Goal: Task Accomplishment & Management: Manage account settings

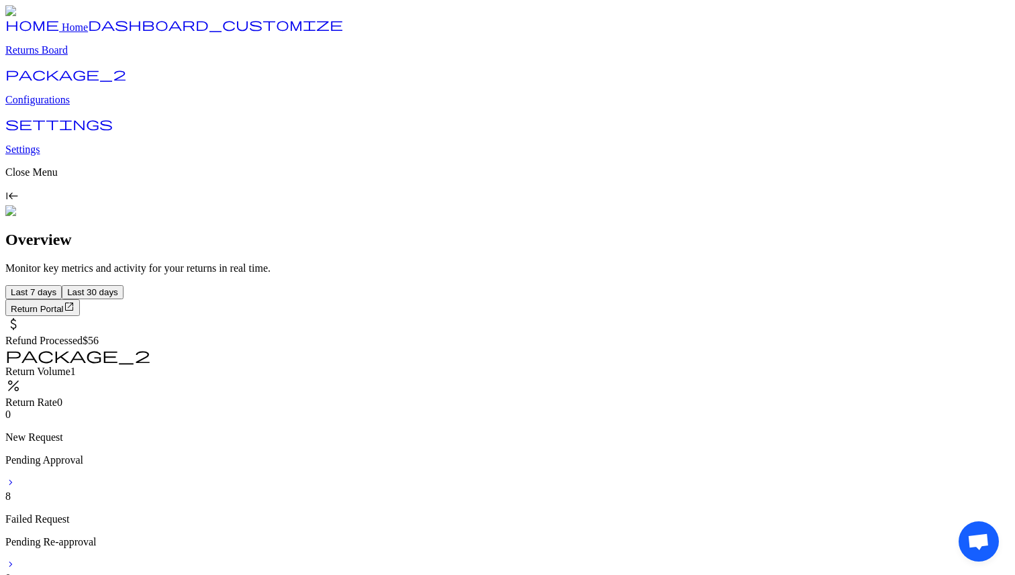
click at [83, 106] on p "Configurations" at bounding box center [507, 100] width 1004 height 12
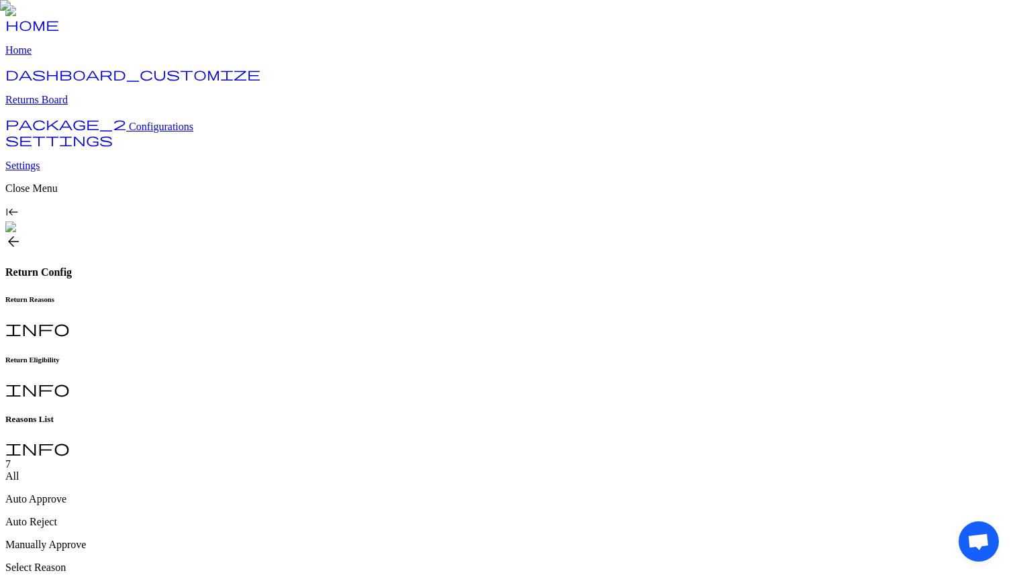
type input "**********"
click at [344, 356] on h6 "Return Eligibility" at bounding box center [507, 360] width 1004 height 8
click at [260, 295] on h6 "Return Reasons" at bounding box center [507, 299] width 1004 height 8
click at [111, 132] on link "package_2 Configurations" at bounding box center [99, 126] width 188 height 11
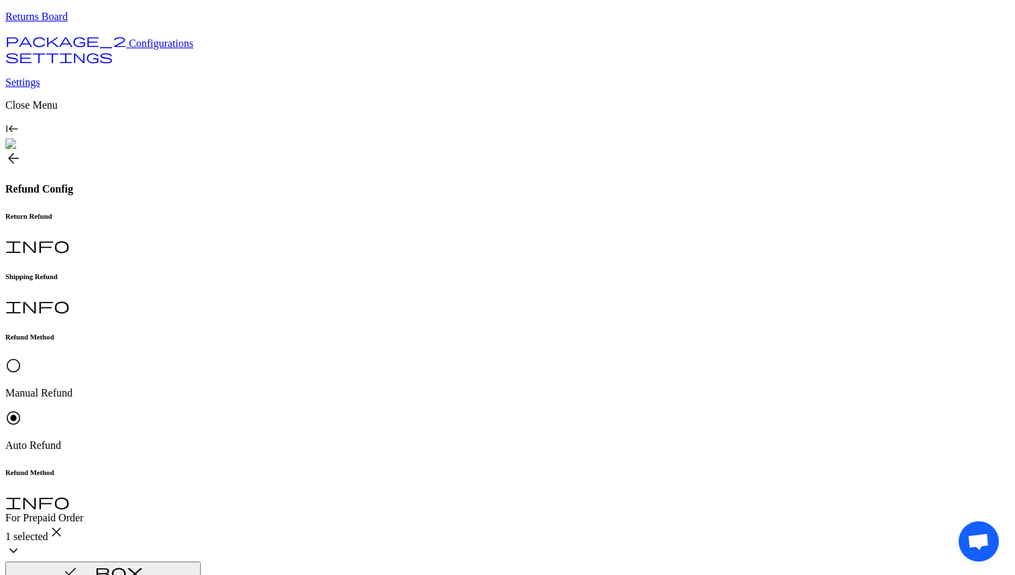
scroll to position [159, 0]
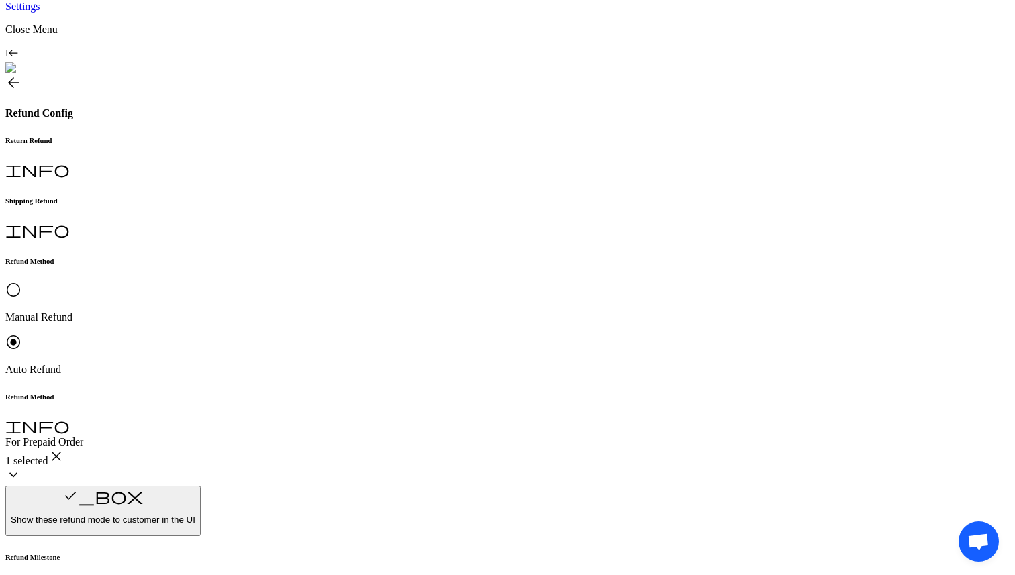
click at [257, 439] on p "Original Payment method (Shopify)" at bounding box center [296, 436] width 151 height 24
click at [295, 375] on p "Customer Preferred" at bounding box center [296, 370] width 151 height 12
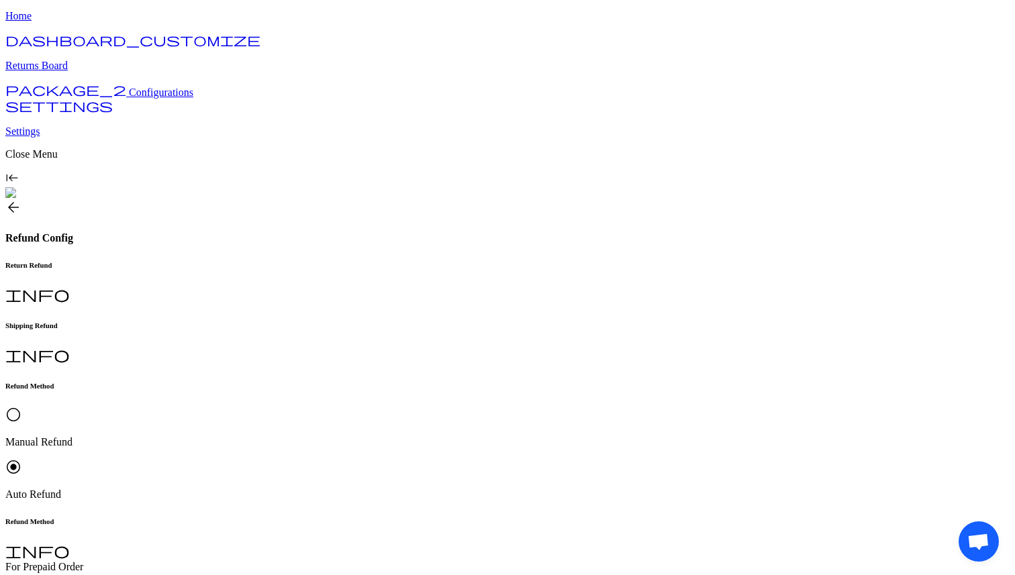
scroll to position [53, 0]
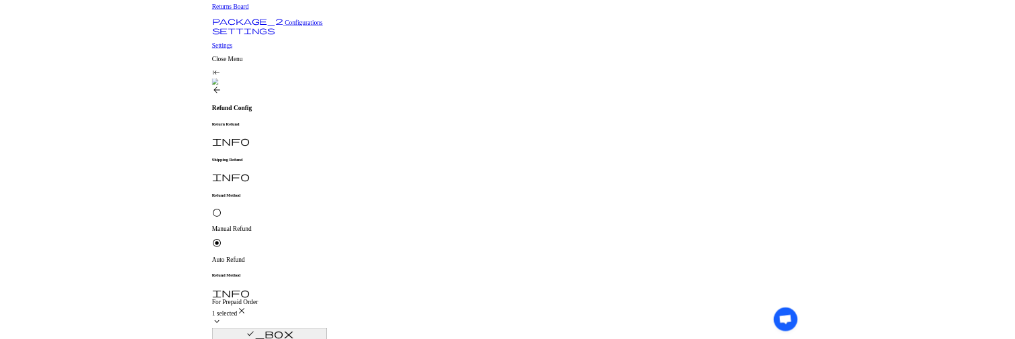
scroll to position [152, 0]
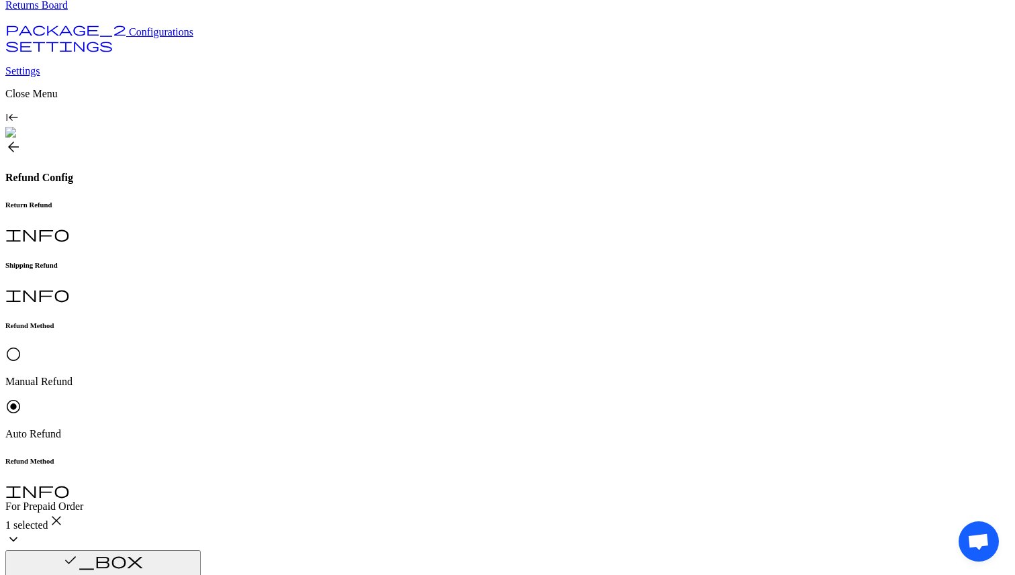
click at [272, 295] on p "Request Approved" at bounding box center [296, 289] width 151 height 12
click at [425, 373] on p "Request Approved" at bounding box center [458, 379] width 151 height 12
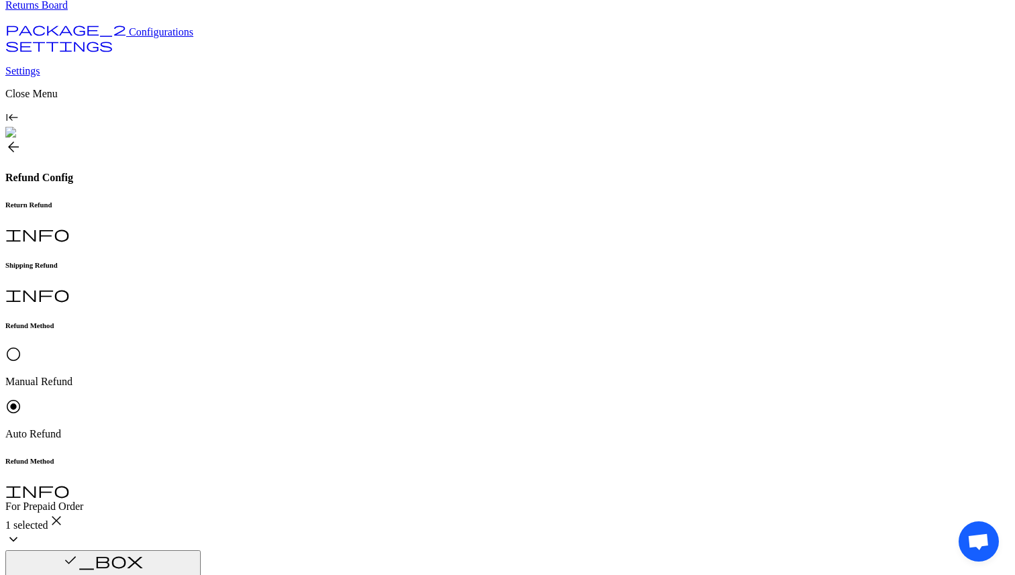
click at [287, 401] on div "Brand Preferred" at bounding box center [296, 399] width 151 height 12
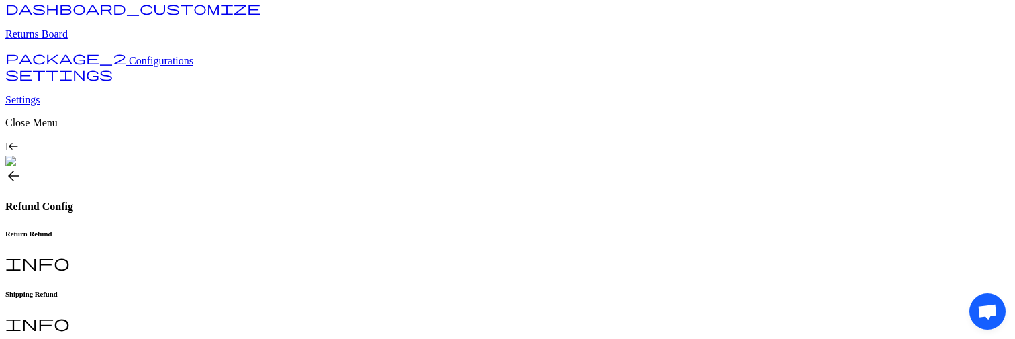
scroll to position [0, 0]
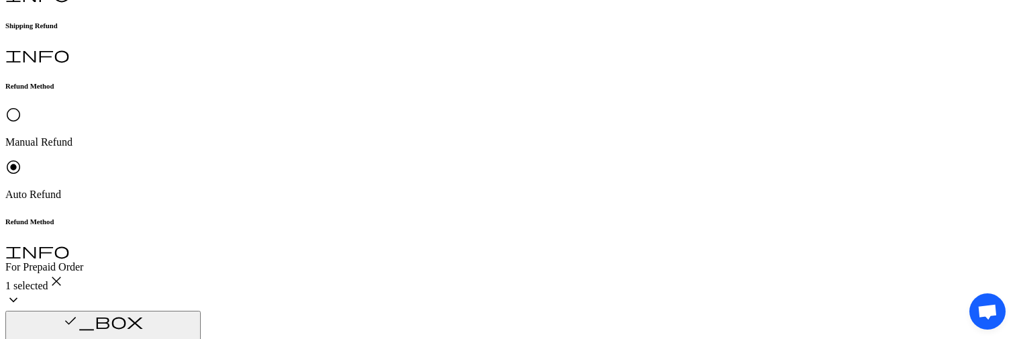
scroll to position [358, 0]
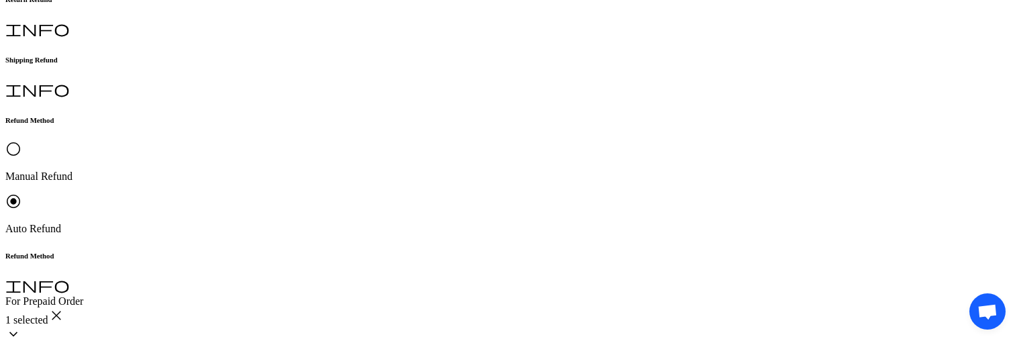
click at [276, 199] on p "Brand Preferred" at bounding box center [296, 194] width 151 height 12
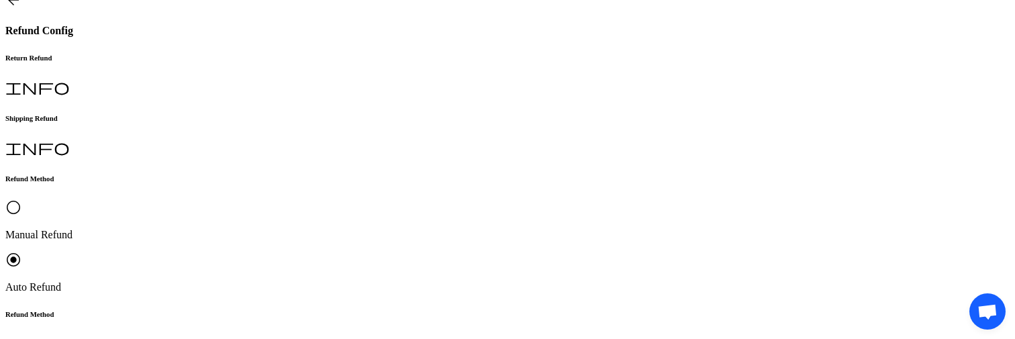
scroll to position [290, 0]
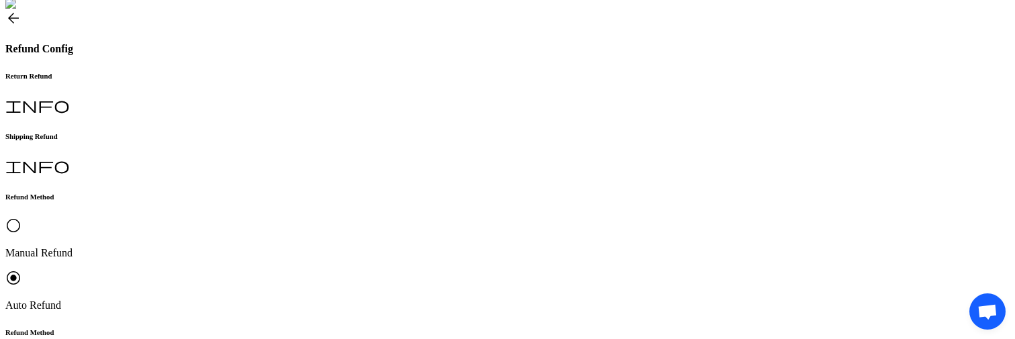
scroll to position [299, 0]
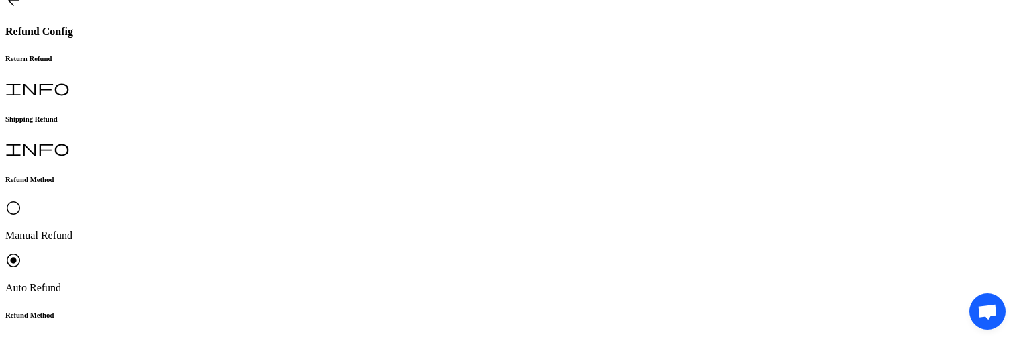
click at [301, 144] on p "Request Approved" at bounding box center [296, 143] width 151 height 12
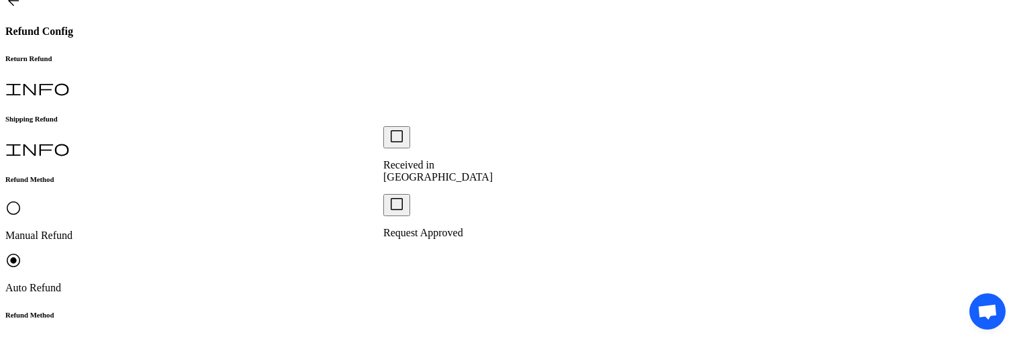
click at [428, 194] on div "check_box_outline_blank Request Approved" at bounding box center [458, 216] width 151 height 45
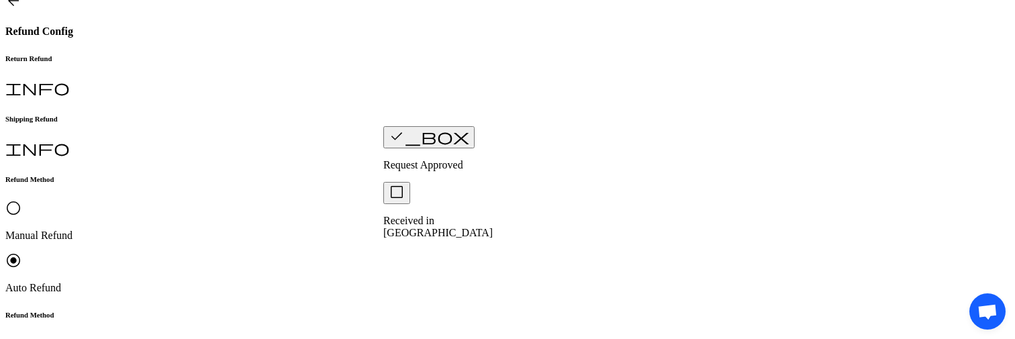
scroll to position [322, 0]
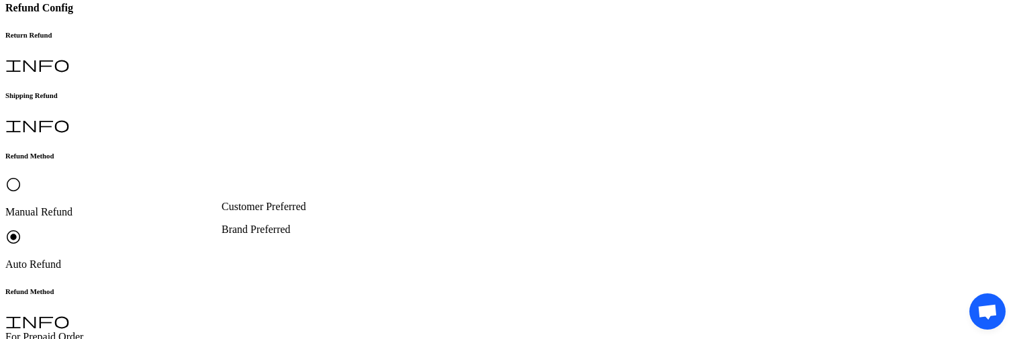
click at [290, 235] on p "Brand Preferred" at bounding box center [296, 229] width 151 height 12
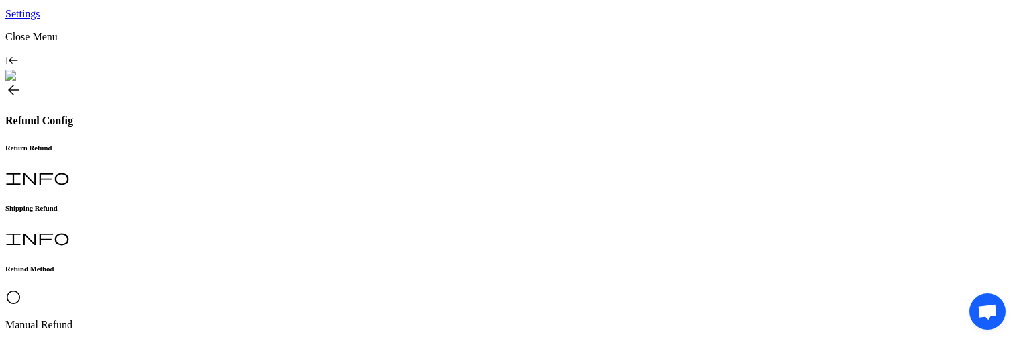
scroll to position [228, 0]
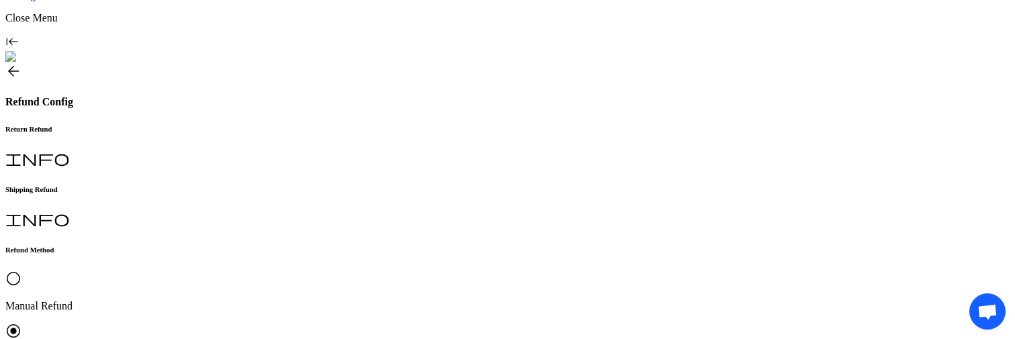
click at [297, 218] on p "Request Approved" at bounding box center [296, 213] width 151 height 12
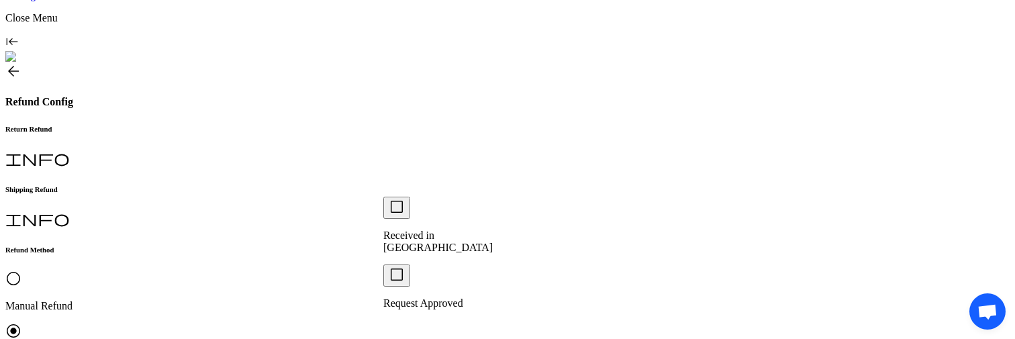
click at [431, 229] on p "Received in Warehouse" at bounding box center [458, 241] width 151 height 24
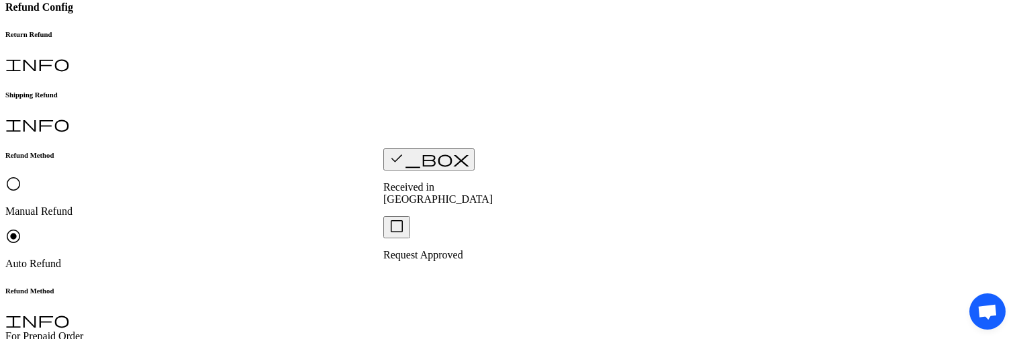
scroll to position [324, 0]
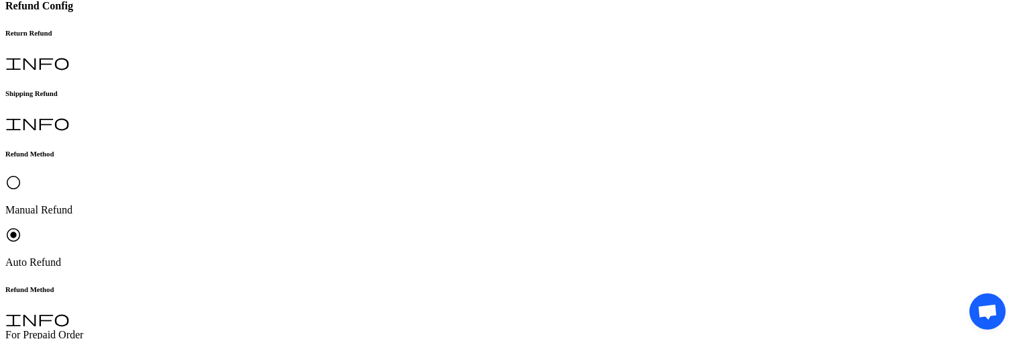
click at [307, 231] on p "Brand Preferred" at bounding box center [296, 227] width 151 height 12
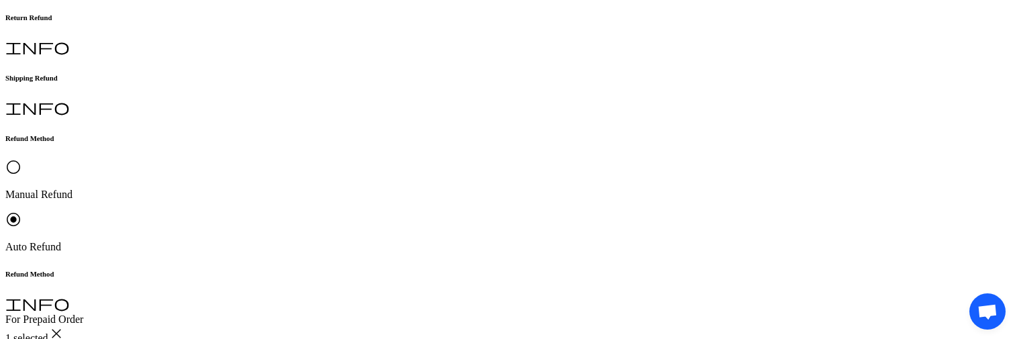
click at [275, 218] on p "Brand Preferred" at bounding box center [296, 212] width 151 height 12
click at [274, 288] on p "Gift Card" at bounding box center [296, 284] width 151 height 12
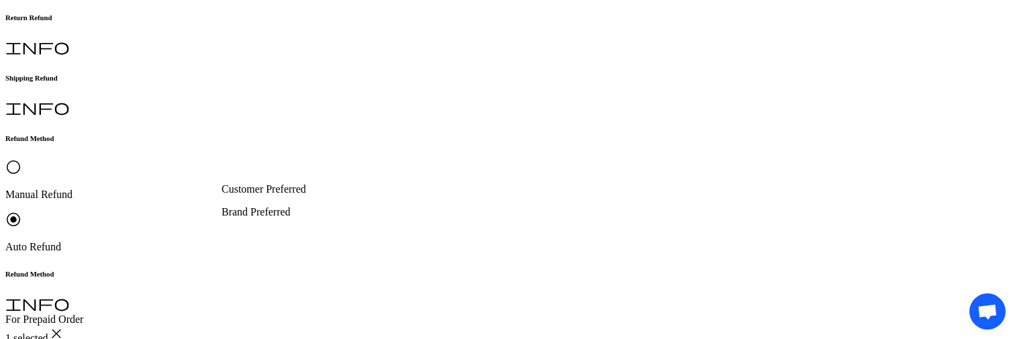
click at [295, 218] on p "Brand Preferred" at bounding box center [296, 212] width 151 height 12
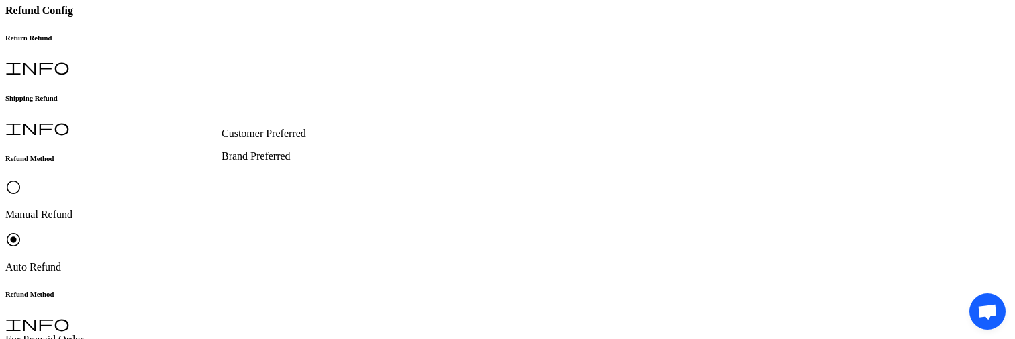
scroll to position [395, 0]
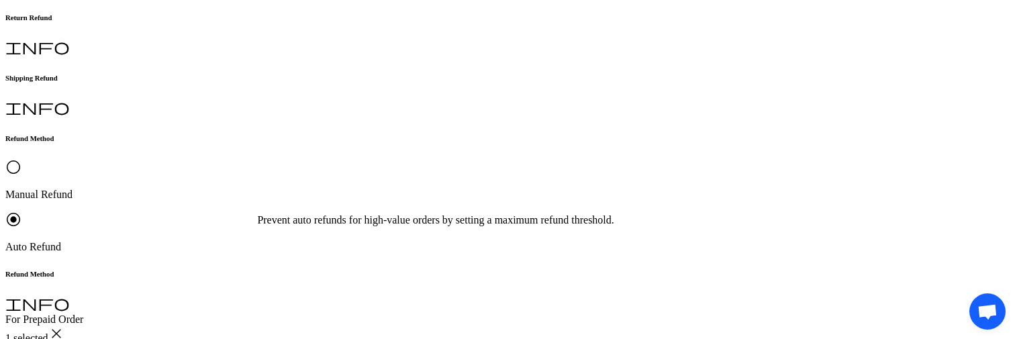
scroll to position [313, 0]
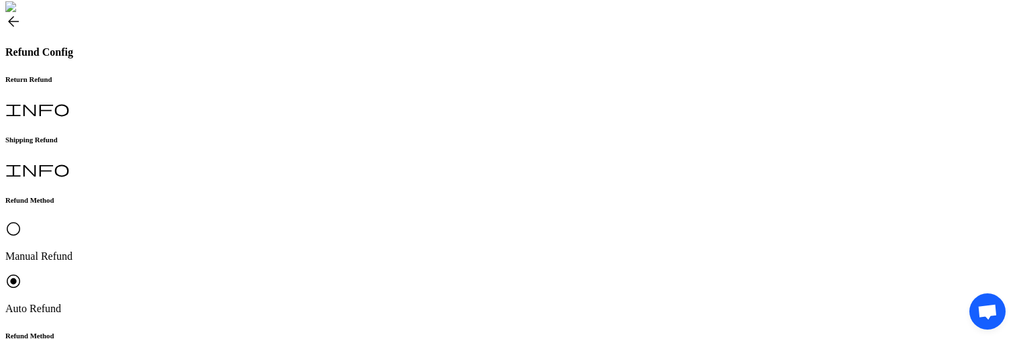
scroll to position [282, 0]
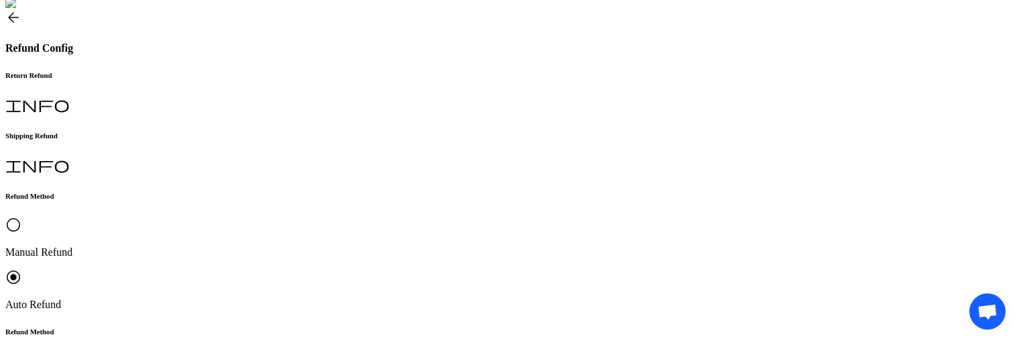
click at [268, 164] on p "Request Approved" at bounding box center [296, 160] width 151 height 12
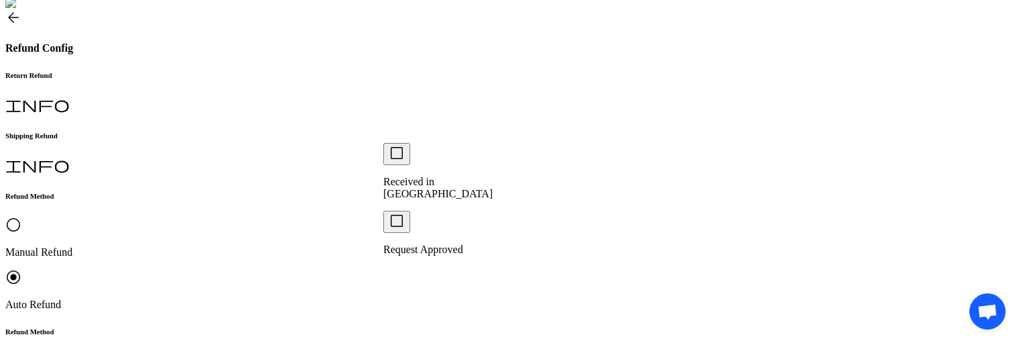
click at [427, 176] on p "Received in Warehouse" at bounding box center [458, 188] width 151 height 24
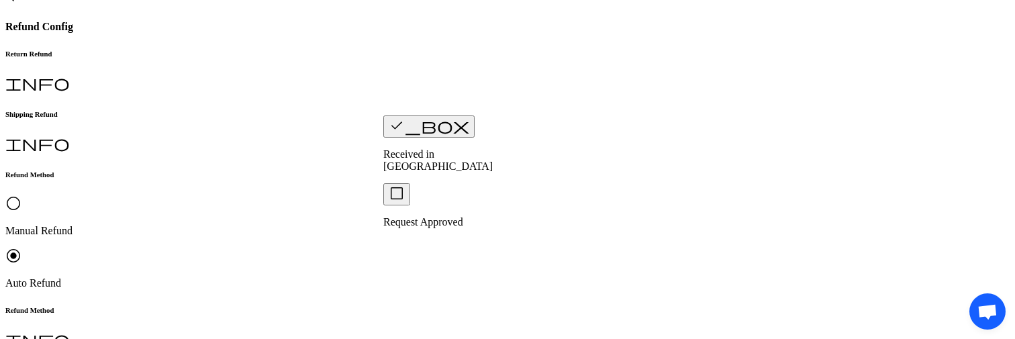
scroll to position [309, 0]
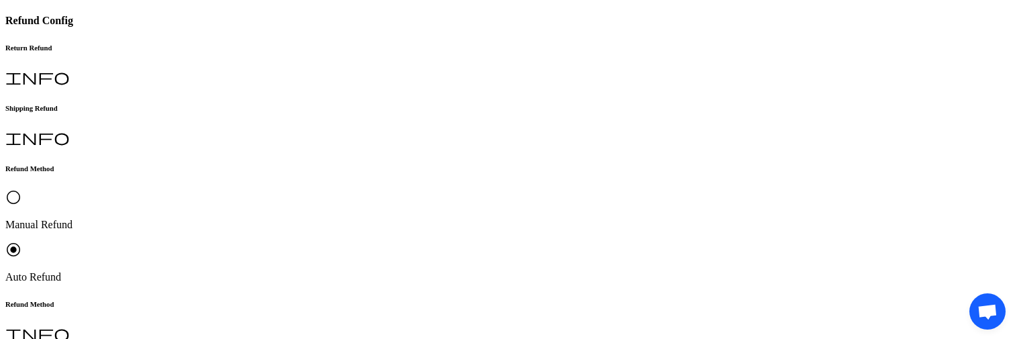
click at [271, 246] on p "Brand Preferred" at bounding box center [296, 242] width 151 height 12
click at [276, 248] on div "Brand Preferred" at bounding box center [296, 242] width 151 height 12
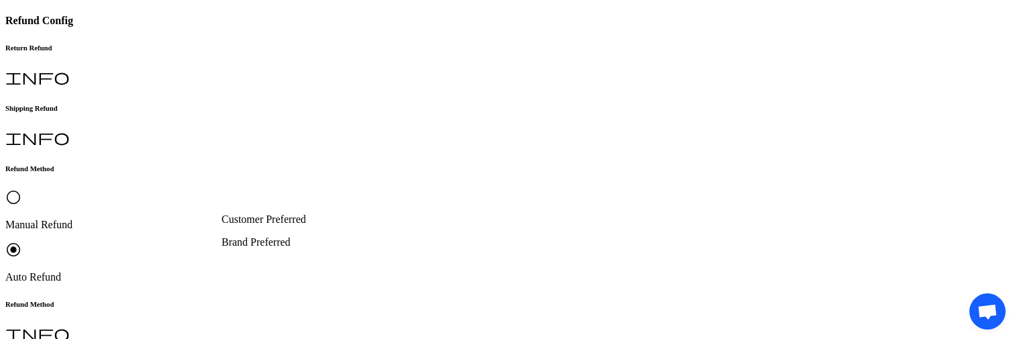
click at [262, 248] on p "Brand Preferred" at bounding box center [296, 242] width 151 height 12
click at [278, 248] on p "Brand Preferred" at bounding box center [296, 242] width 151 height 12
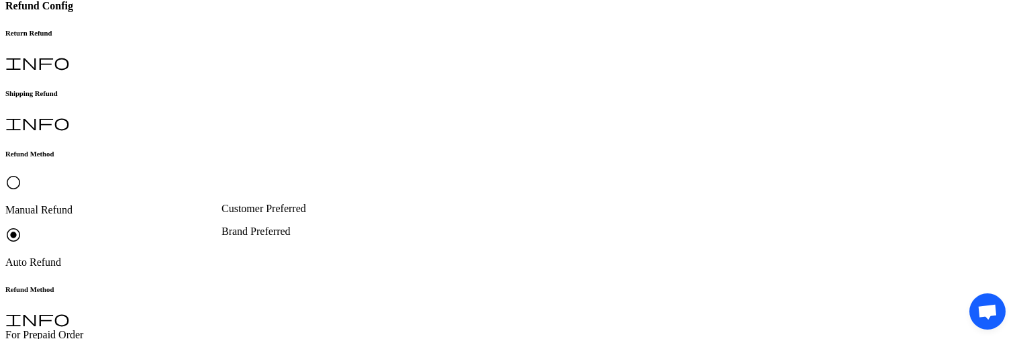
scroll to position [317, 0]
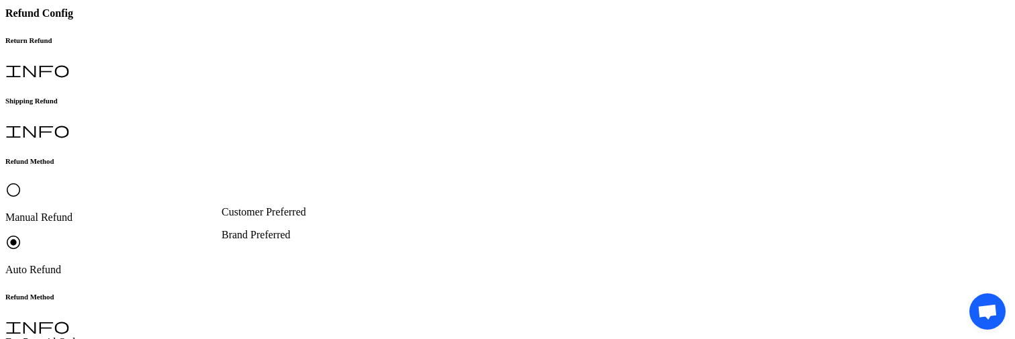
click at [289, 239] on p "Brand Preferred" at bounding box center [296, 235] width 151 height 12
click at [274, 241] on p "Brand Preferred" at bounding box center [296, 235] width 151 height 12
click at [331, 240] on p "Brand Preferred" at bounding box center [296, 233] width 151 height 12
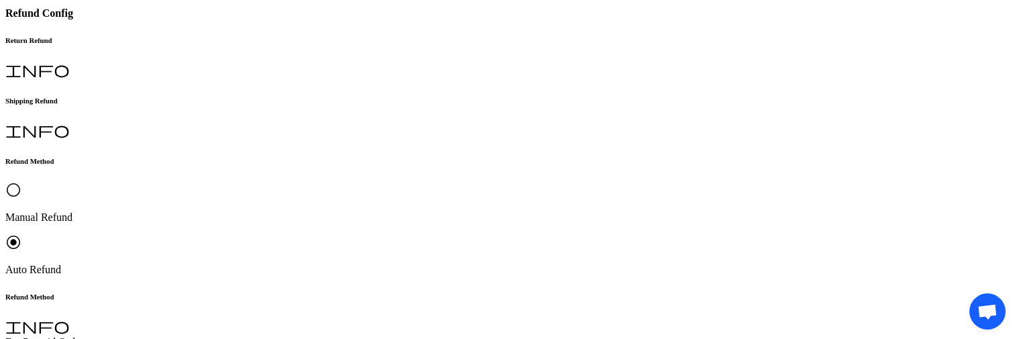
click at [303, 235] on div "Brand Preferred" at bounding box center [296, 235] width 151 height 12
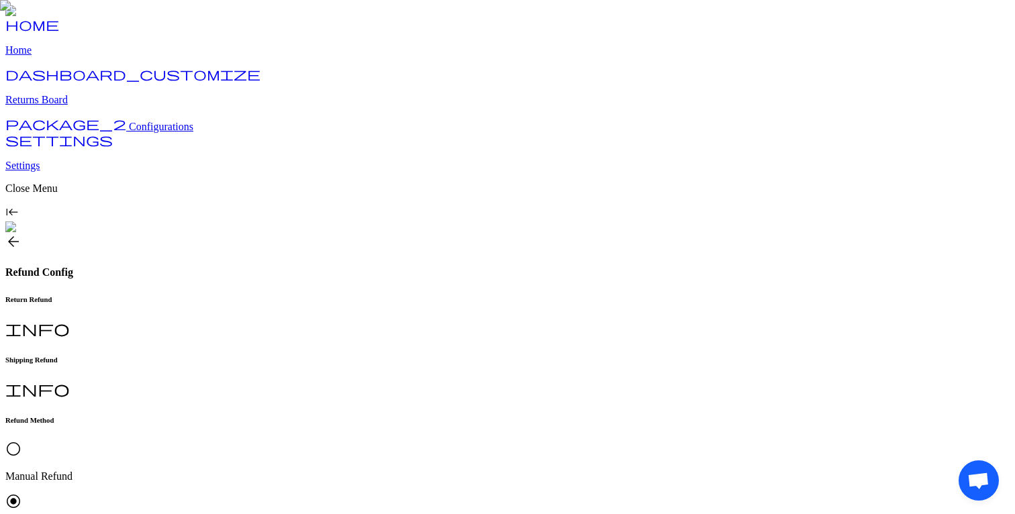
scroll to position [103, 0]
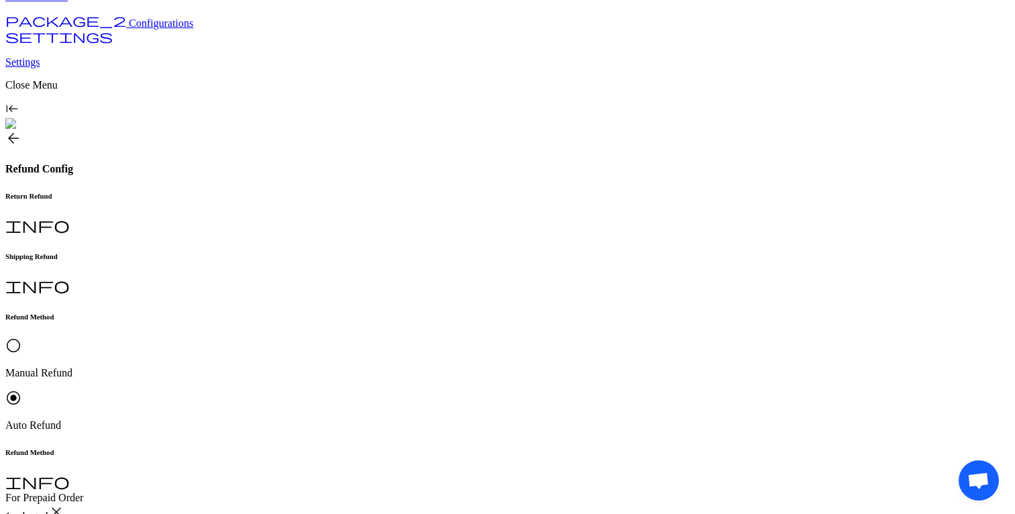
click at [282, 338] on div "Request Approved" at bounding box center [296, 338] width 151 height 12
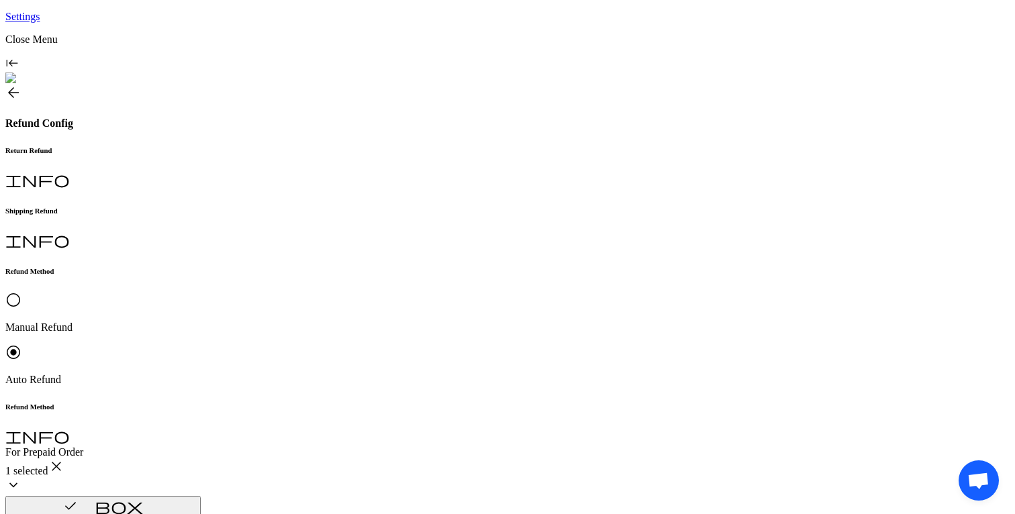
scroll to position [150, 0]
click at [427, 307] on p "Received in [GEOGRAPHIC_DATA]" at bounding box center [458, 319] width 151 height 24
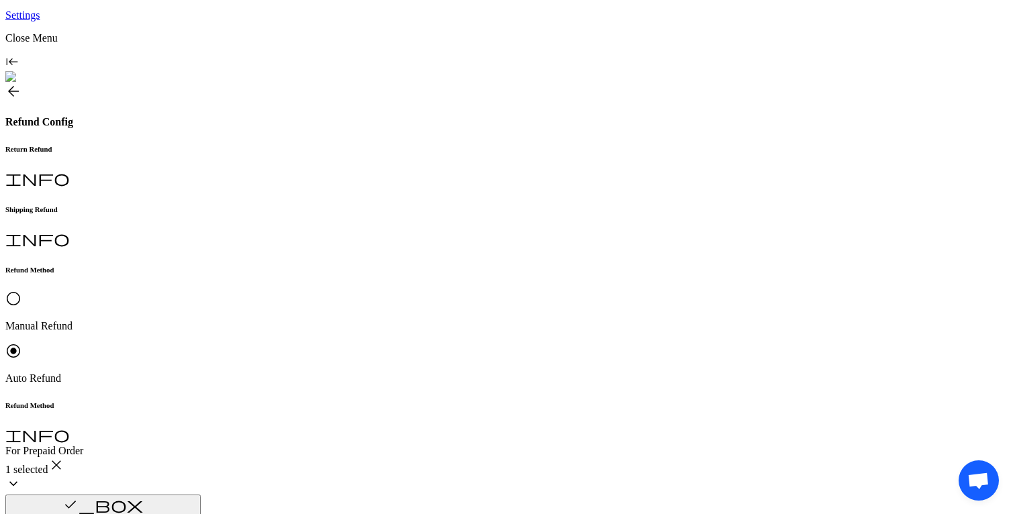
scroll to position [182, 0]
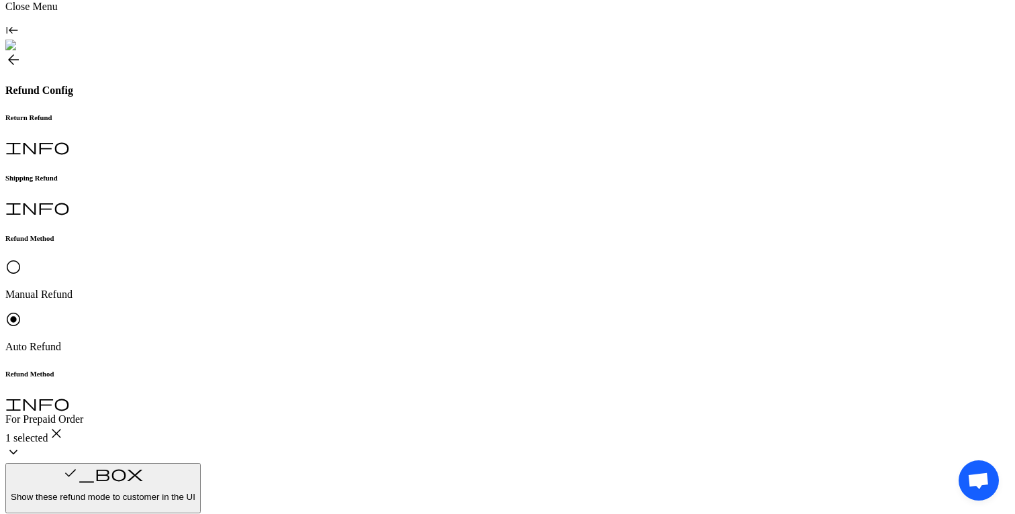
click at [277, 338] on p "Brand Preferred" at bounding box center [296, 370] width 151 height 12
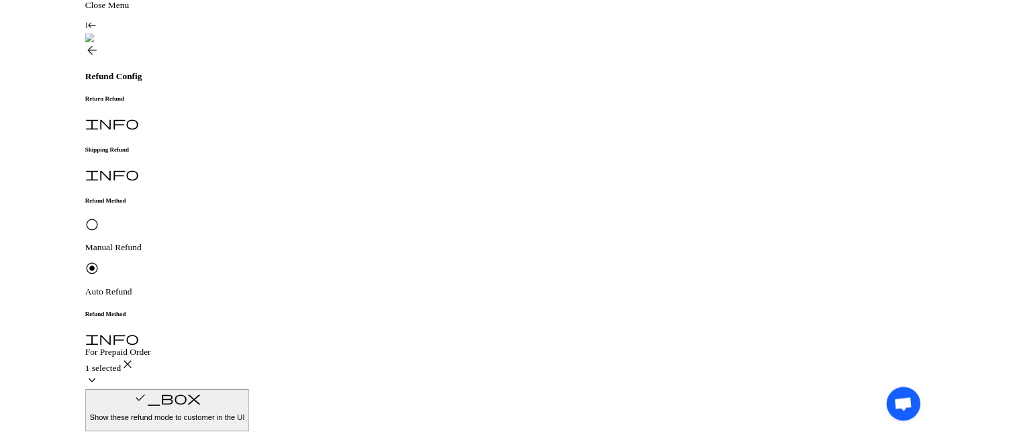
scroll to position [224, 0]
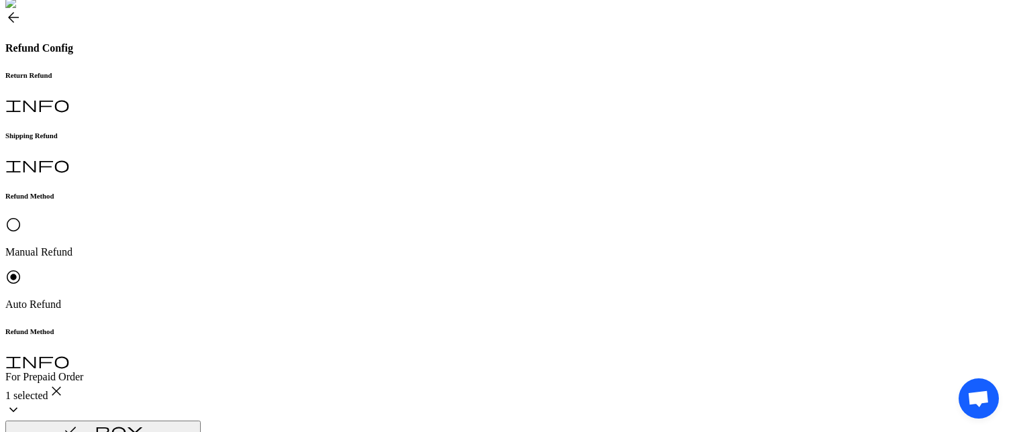
click at [268, 338] on p "Gift Card" at bounding box center [296, 400] width 151 height 12
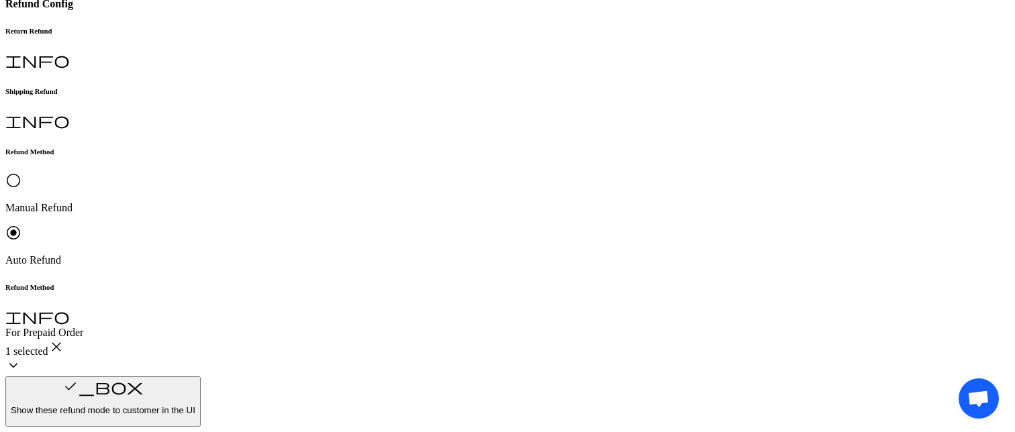
scroll to position [267, 0]
click at [295, 291] on p "Brand Preferred" at bounding box center [296, 284] width 151 height 12
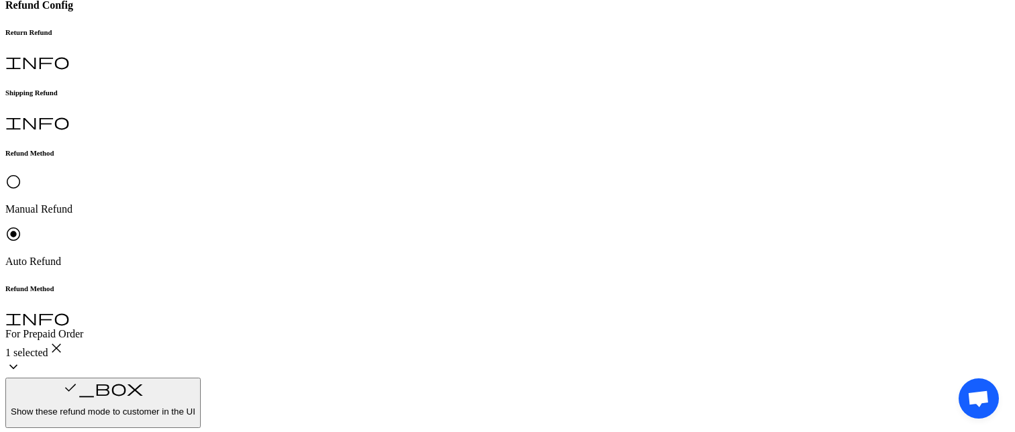
click at [268, 338] on p "Gift Card" at bounding box center [296, 357] width 151 height 12
click at [300, 338] on div "Gift Card" at bounding box center [296, 357] width 151 height 12
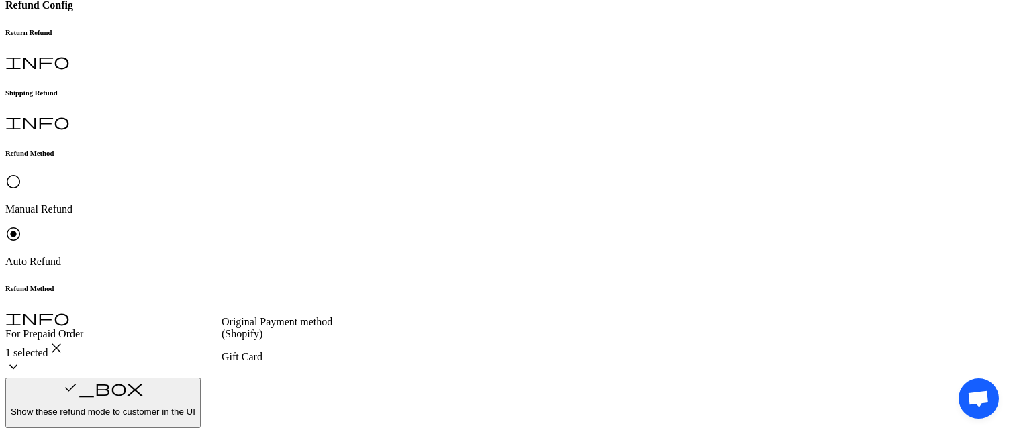
click at [294, 338] on div "Gift Card" at bounding box center [296, 357] width 151 height 12
click at [252, 338] on p "Gift Card" at bounding box center [296, 357] width 151 height 12
click at [282, 289] on p "Brand Preferred" at bounding box center [296, 284] width 151 height 12
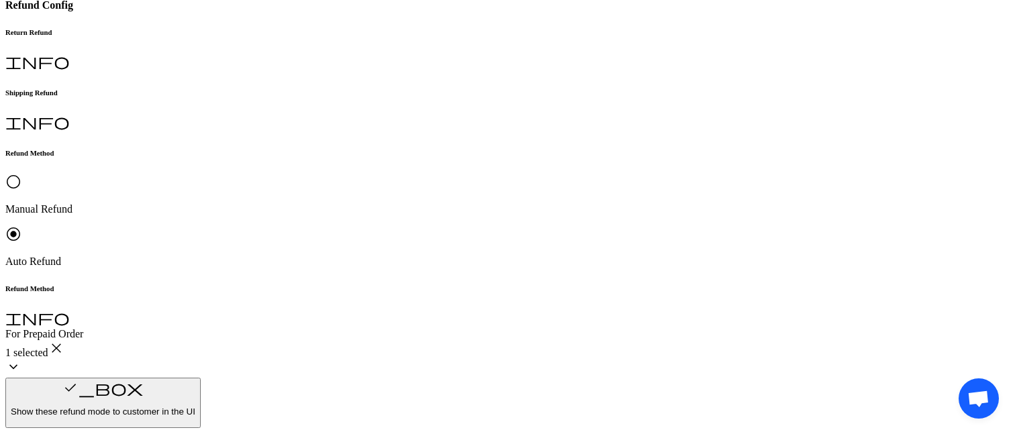
click at [278, 291] on p "Brand Preferred" at bounding box center [296, 284] width 151 height 12
click at [302, 291] on p "Brand Preferred" at bounding box center [296, 284] width 151 height 12
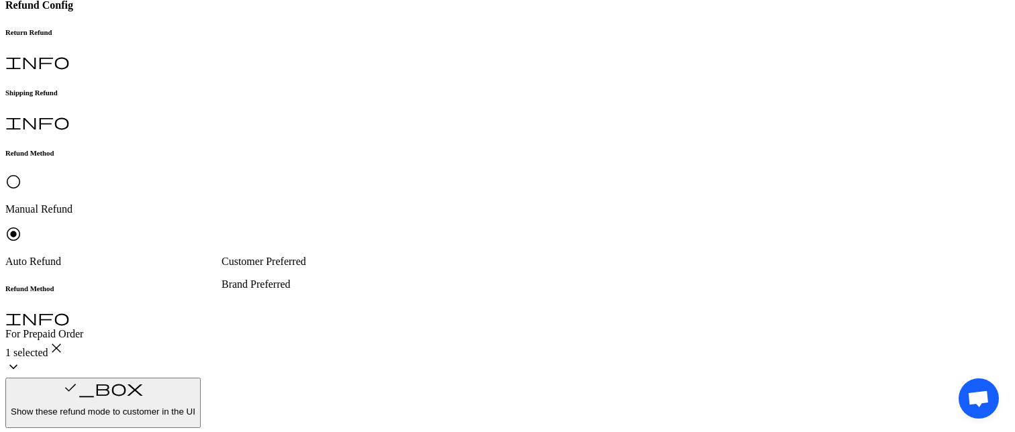
click at [288, 291] on p "Brand Preferred" at bounding box center [296, 284] width 151 height 12
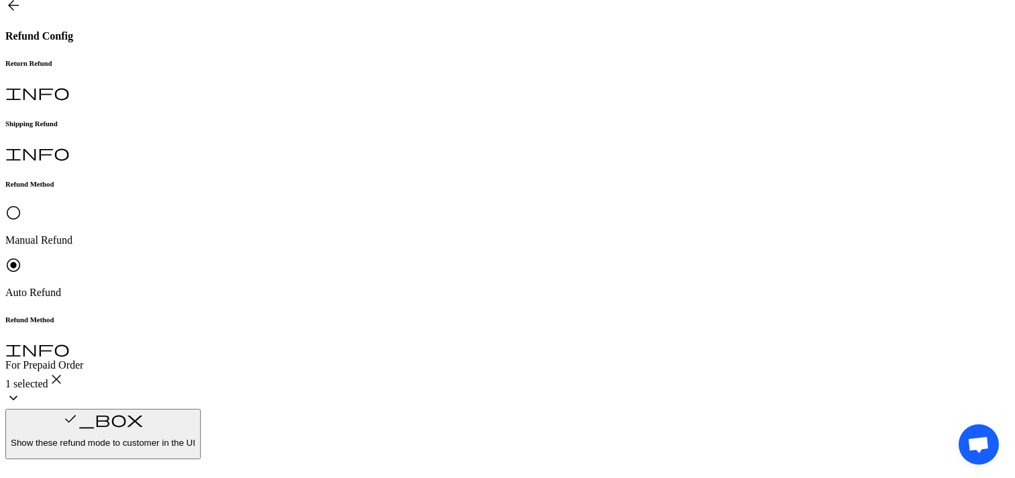
scroll to position [230, 0]
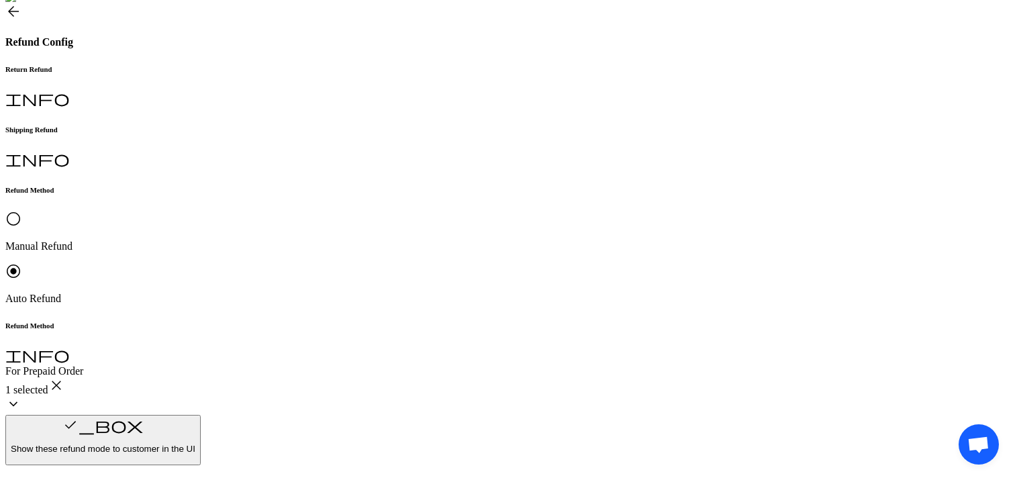
click at [280, 299] on p "Customer Preferred" at bounding box center [296, 299] width 151 height 12
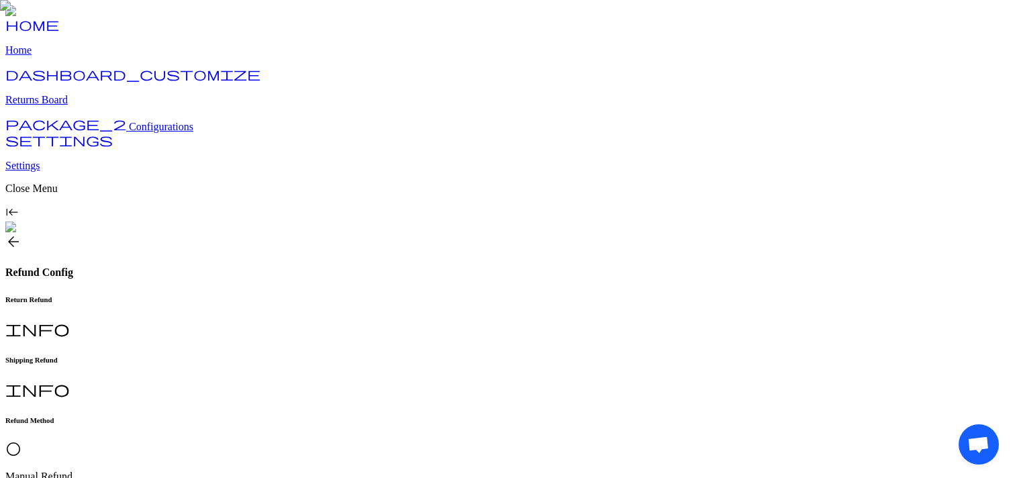
scroll to position [196, 0]
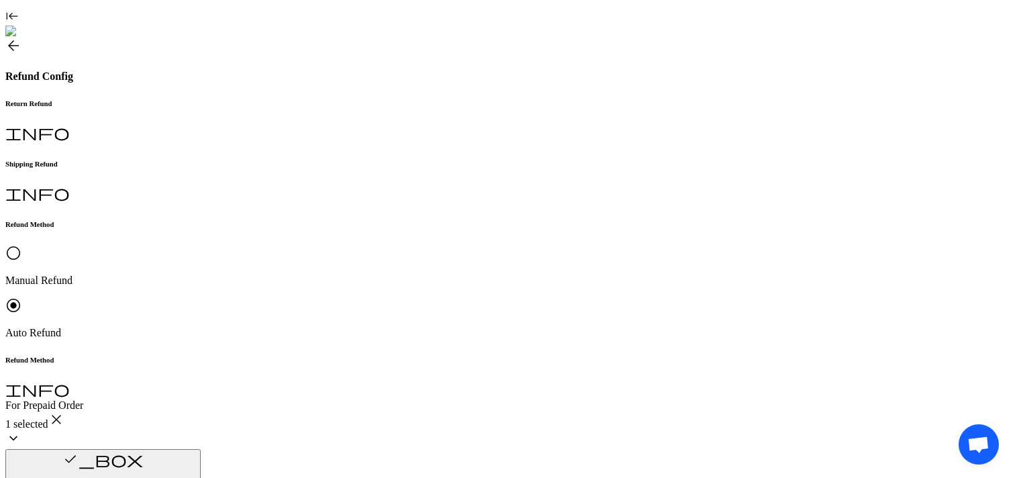
click at [296, 338] on p "Customer Preferred" at bounding box center [296, 333] width 151 height 12
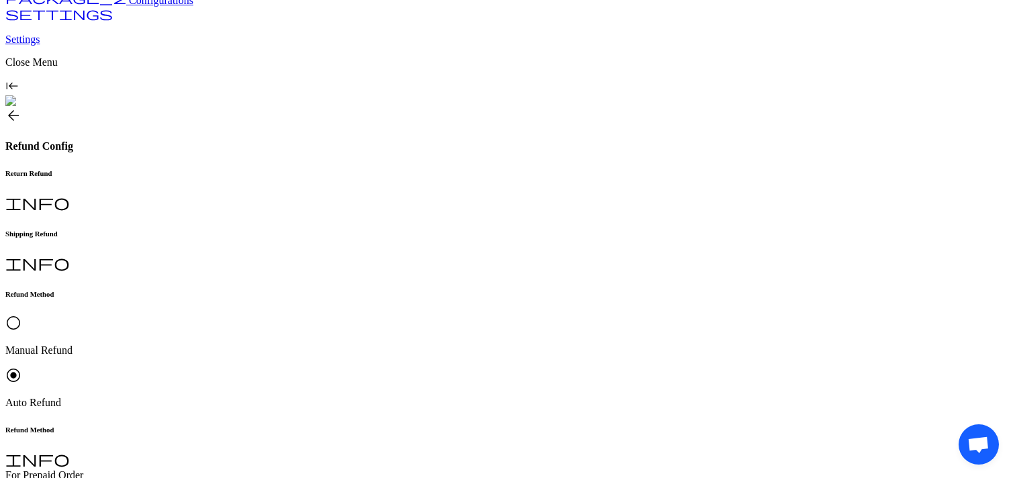
scroll to position [0, 0]
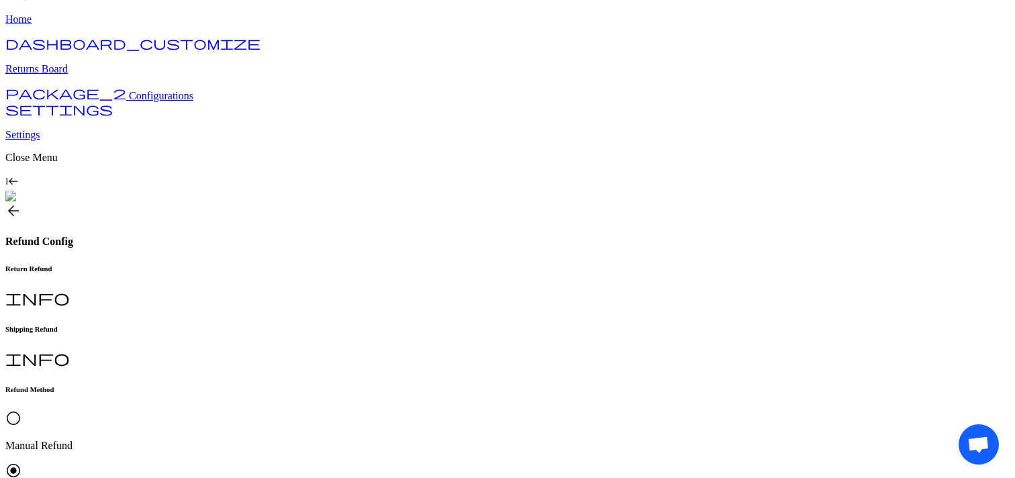
scroll to position [256, 0]
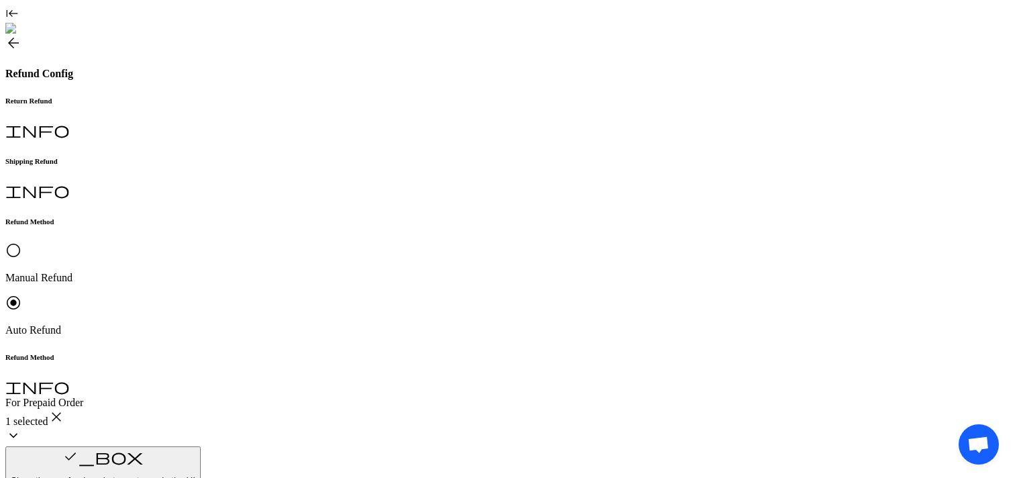
click at [270, 374] on p "Gift Card" at bounding box center [296, 368] width 151 height 12
click at [303, 301] on p "Brand Preferred" at bounding box center [296, 295] width 151 height 12
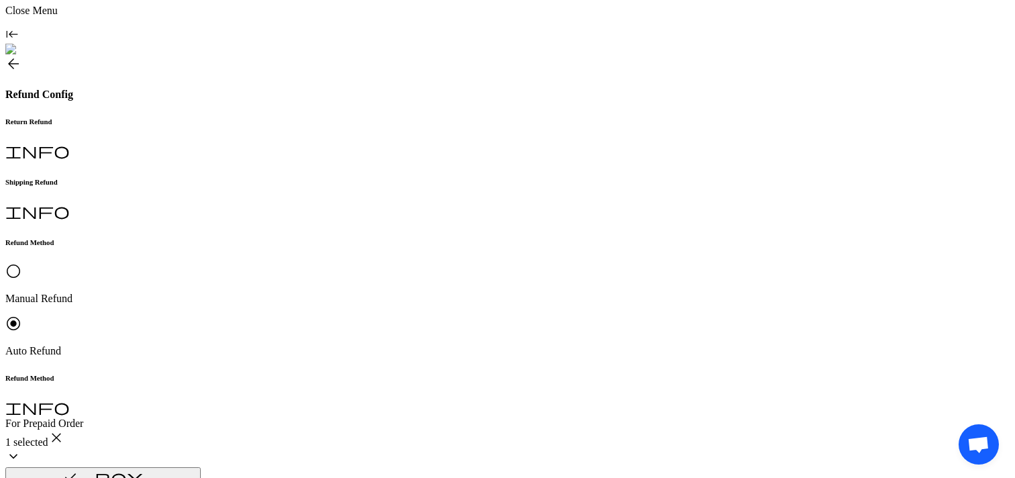
scroll to position [216, 0]
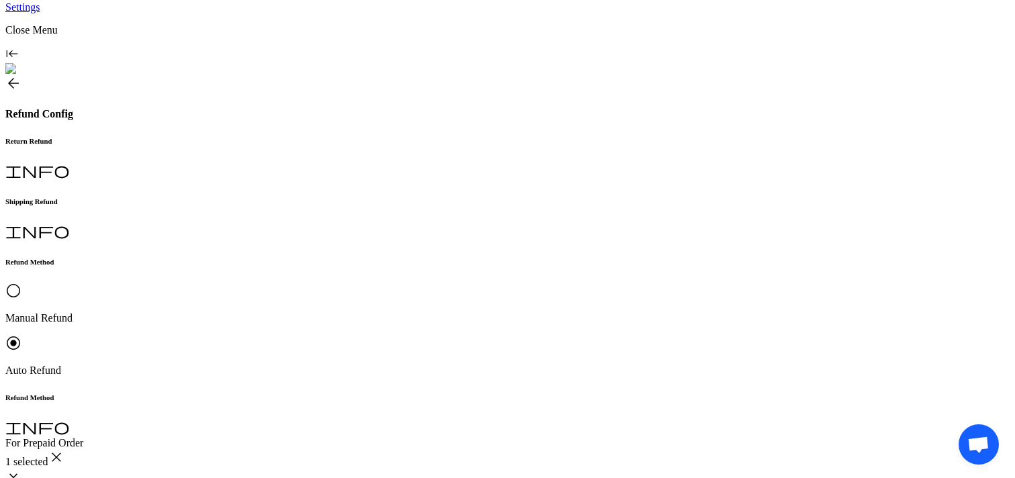
click at [267, 414] on p "Gift Card" at bounding box center [296, 408] width 151 height 12
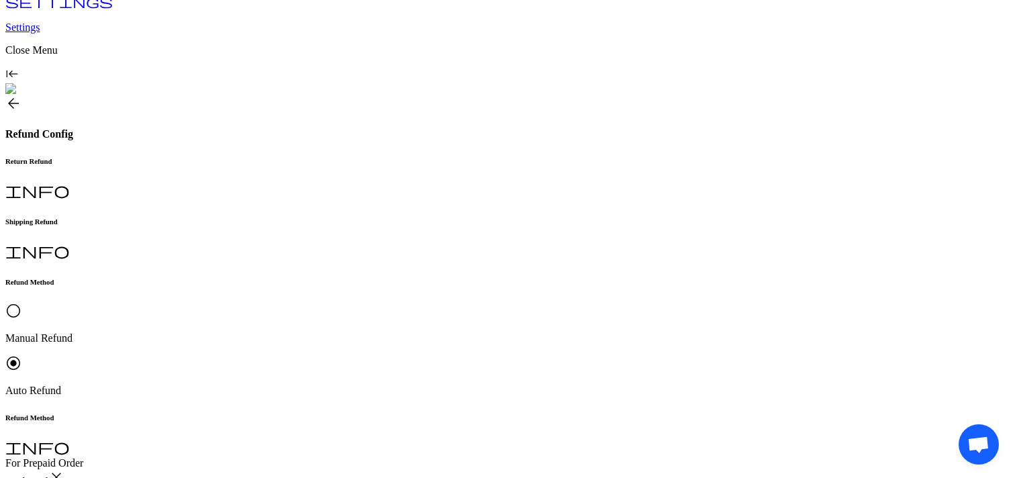
scroll to position [191, 0]
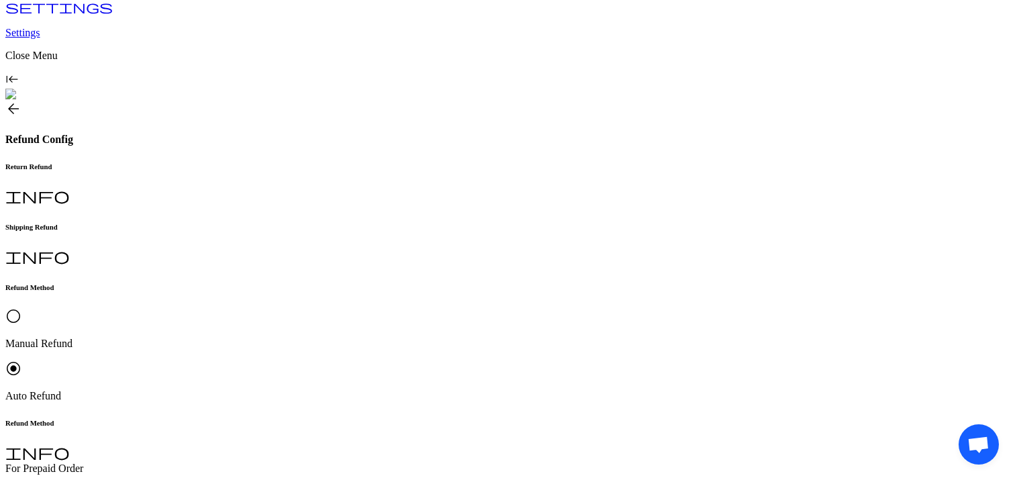
click at [307, 367] on p "Brand Preferred" at bounding box center [296, 361] width 151 height 12
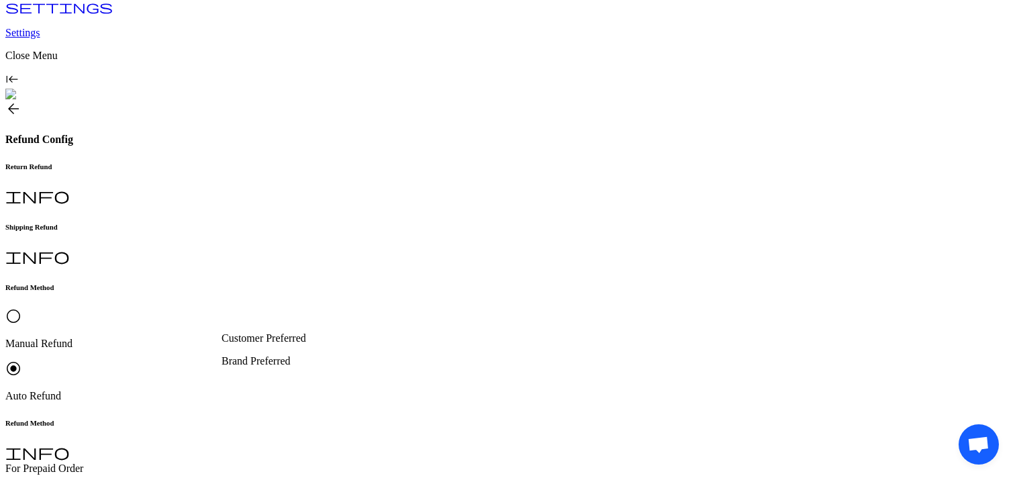
click at [282, 366] on p "Brand Preferred" at bounding box center [296, 361] width 151 height 12
click at [271, 367] on p "Brand Preferred" at bounding box center [296, 361] width 151 height 12
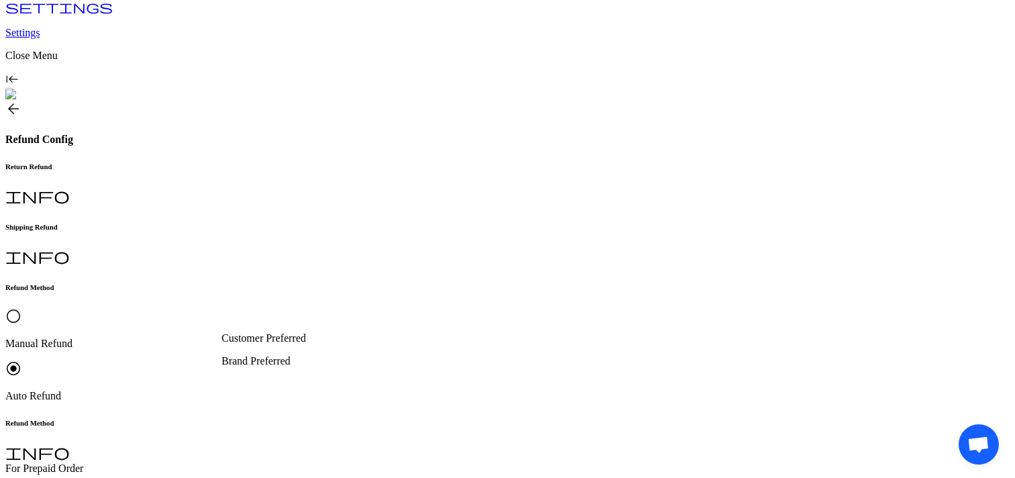
click at [297, 366] on p "Brand Preferred" at bounding box center [296, 361] width 151 height 12
click at [283, 439] on p "Gift Card" at bounding box center [296, 433] width 151 height 12
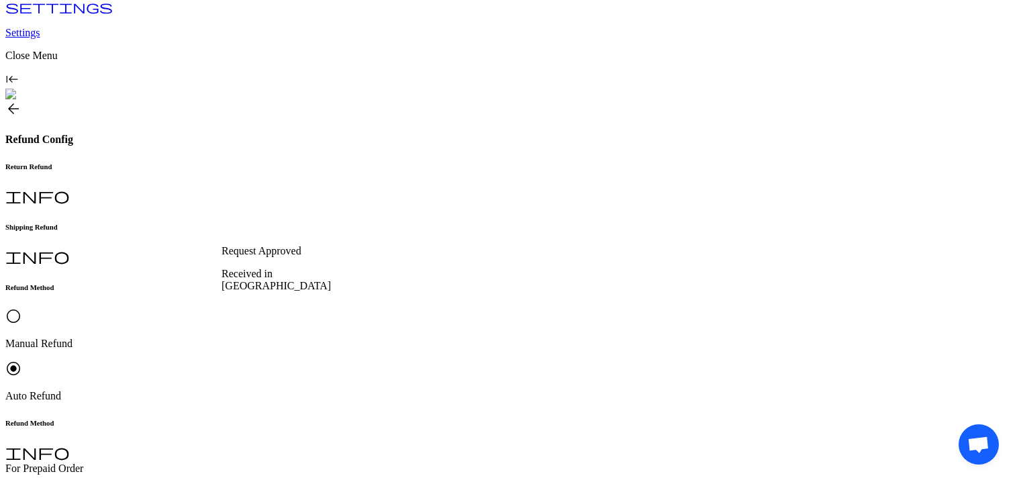
click at [275, 257] on p "Request Approved" at bounding box center [296, 251] width 151 height 12
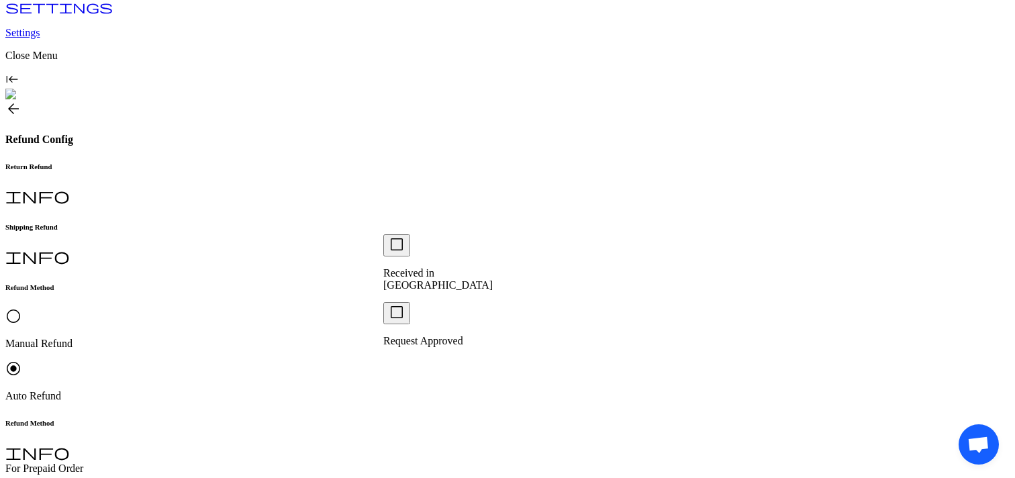
click at [429, 250] on div "check_box_outline_blank Received in Warehouse" at bounding box center [458, 262] width 151 height 57
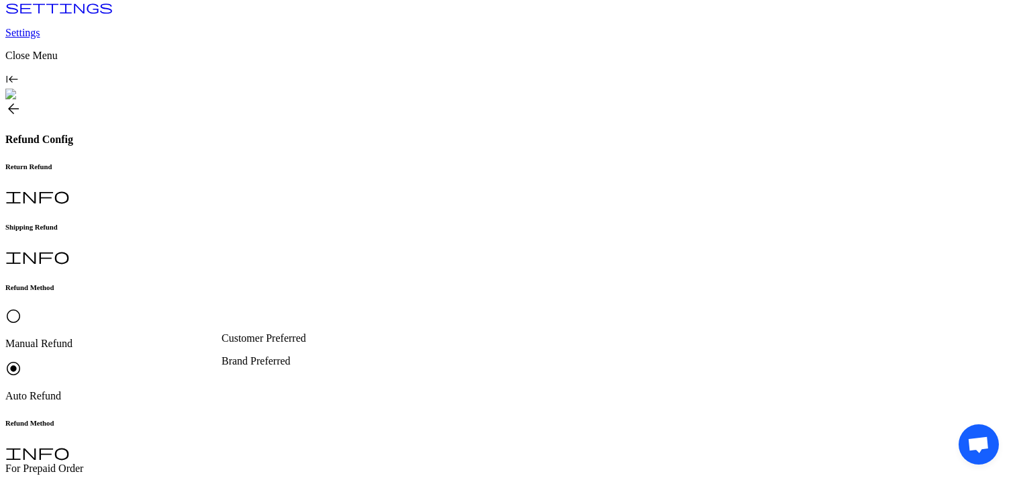
click at [309, 366] on p "Brand Preferred" at bounding box center [296, 361] width 151 height 12
click at [288, 438] on p "Gift Card" at bounding box center [296, 433] width 151 height 12
click at [293, 367] on p "Brand Preferred" at bounding box center [296, 361] width 151 height 12
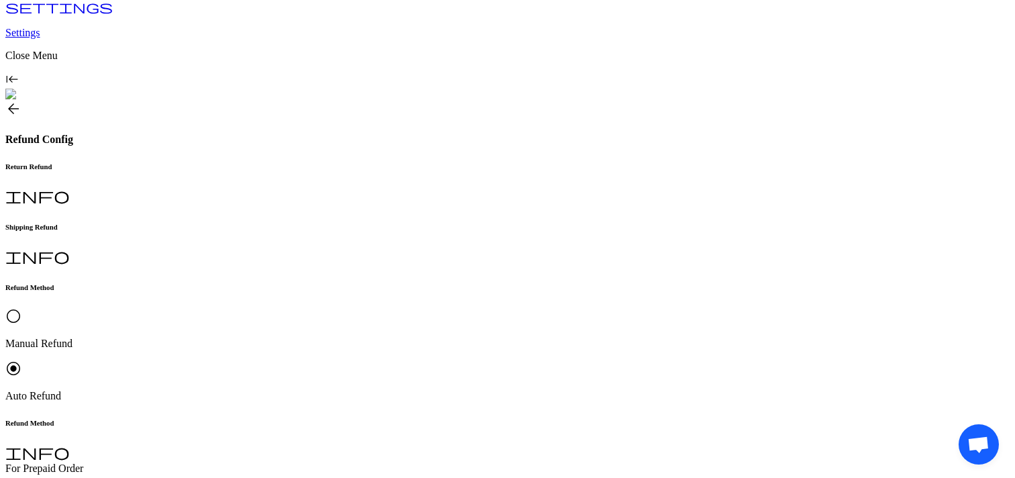
click at [276, 439] on p "Gift Card" at bounding box center [296, 433] width 151 height 12
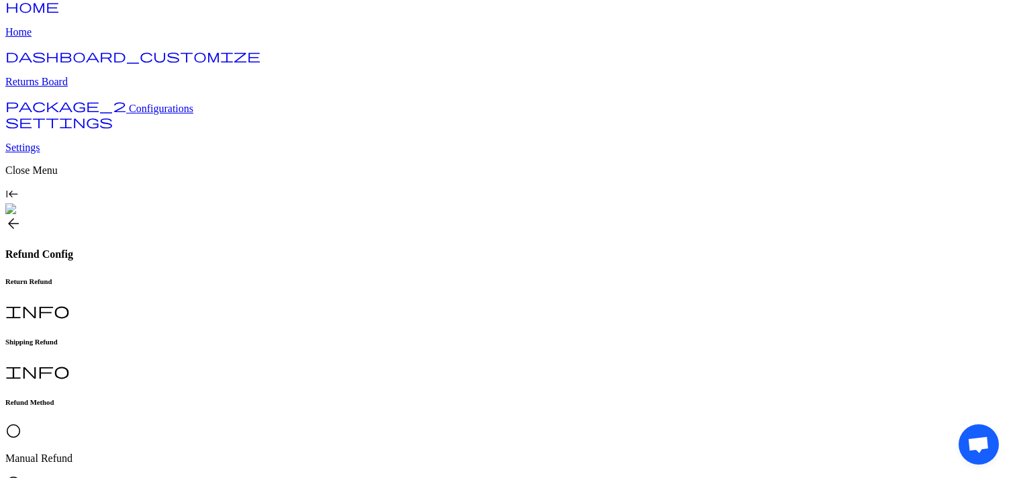
scroll to position [0, 0]
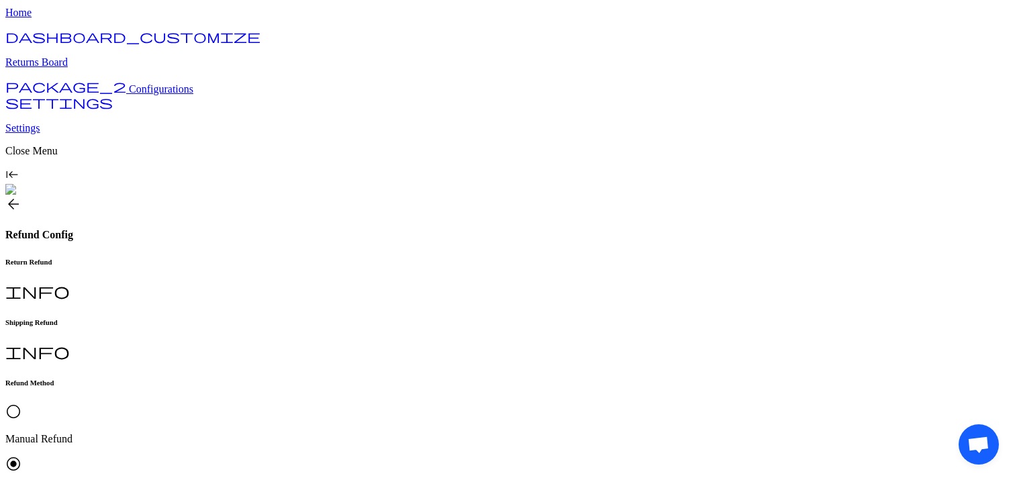
scroll to position [256, 0]
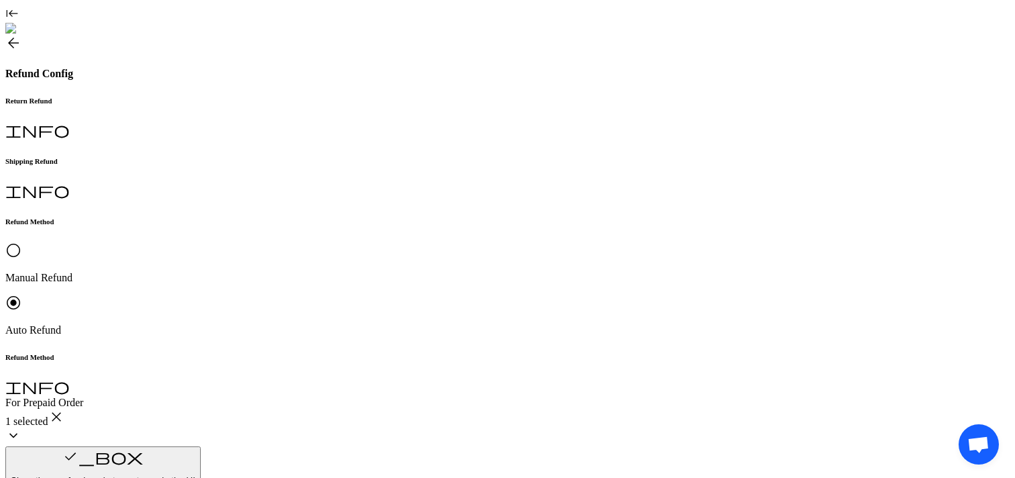
click at [278, 187] on p "Request Approved" at bounding box center [296, 185] width 151 height 12
click at [421, 201] on p "Received in [GEOGRAPHIC_DATA]" at bounding box center [458, 213] width 151 height 24
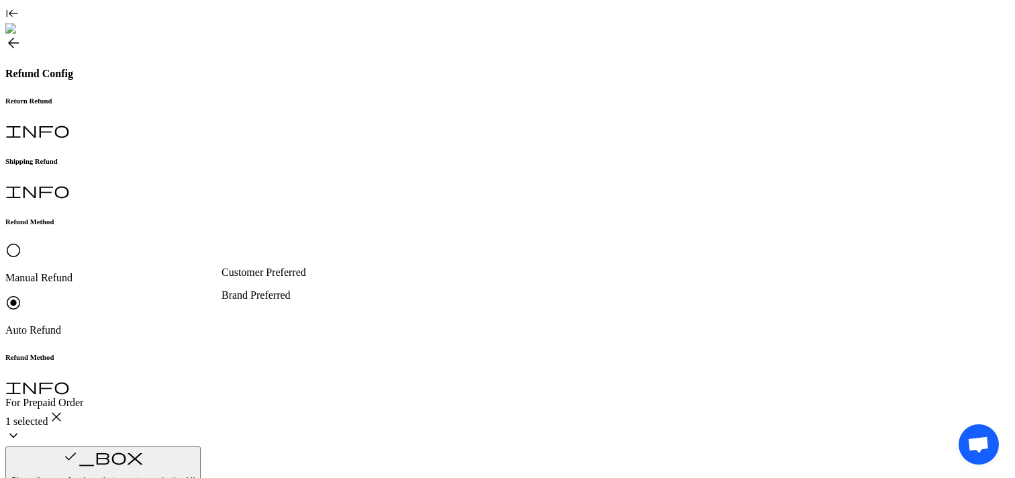
click at [278, 301] on p "Brand Preferred" at bounding box center [296, 295] width 151 height 12
click at [268, 374] on p "Gift Card" at bounding box center [296, 368] width 151 height 12
click at [270, 301] on p "Brand Preferred" at bounding box center [296, 295] width 151 height 12
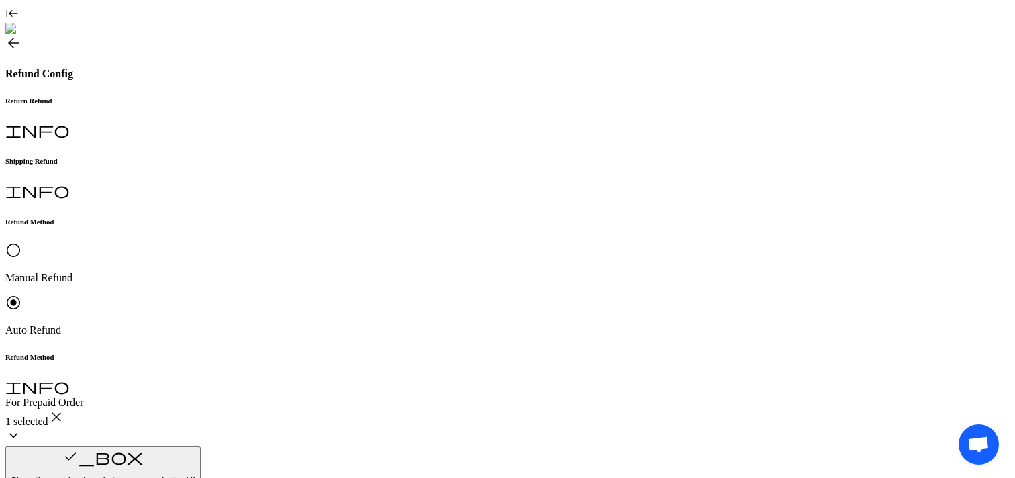
click at [288, 301] on p "Brand Preferred" at bounding box center [296, 295] width 151 height 12
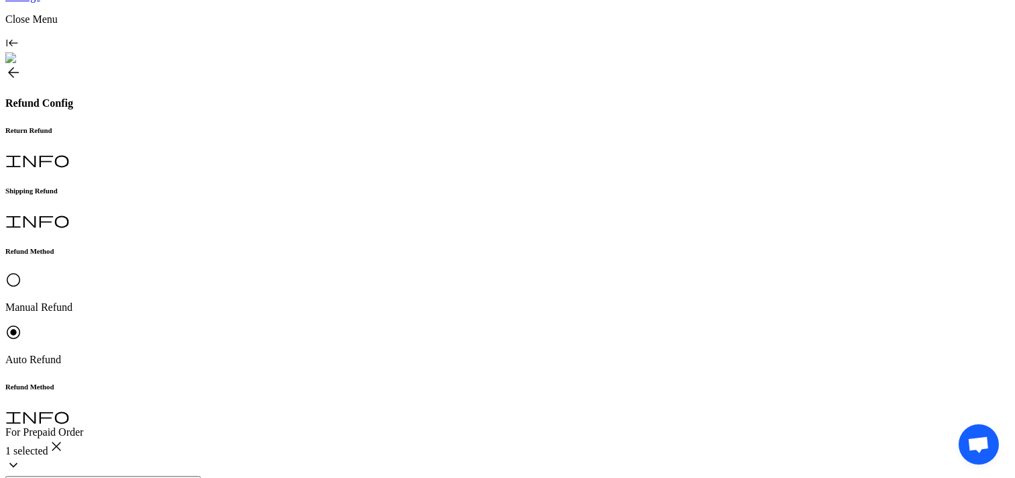
scroll to position [240, 0]
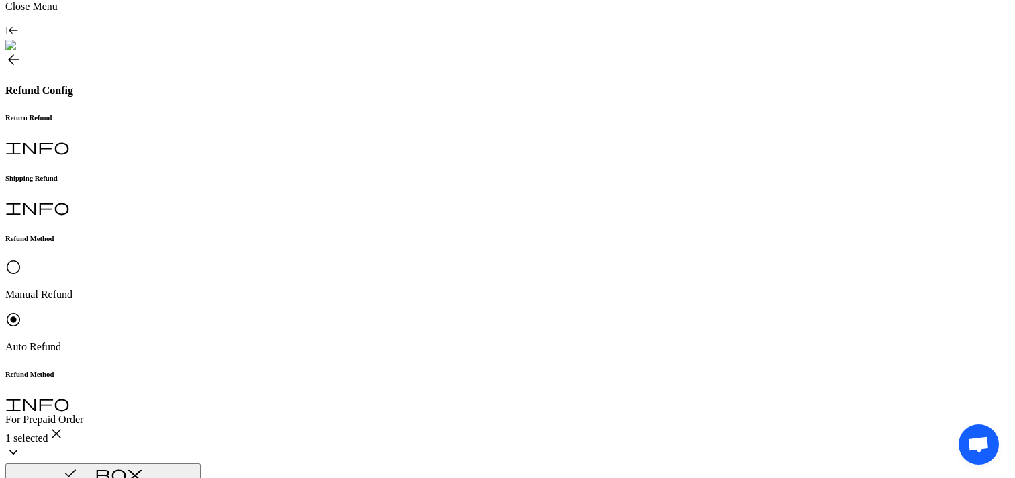
click at [274, 315] on p "Brand Preferred" at bounding box center [296, 312] width 151 height 12
click at [282, 308] on div "Brand Preferred" at bounding box center [296, 312] width 151 height 12
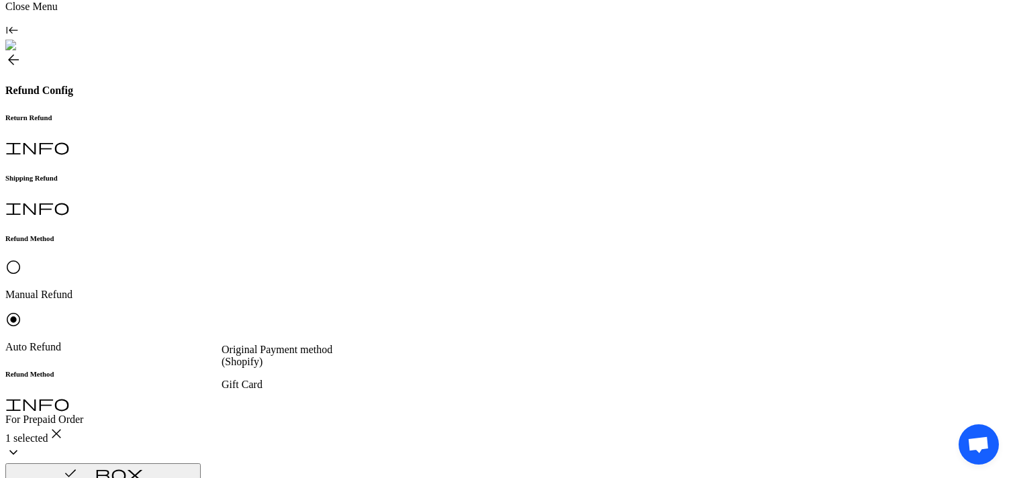
click at [271, 391] on p "Gift Card" at bounding box center [296, 384] width 151 height 12
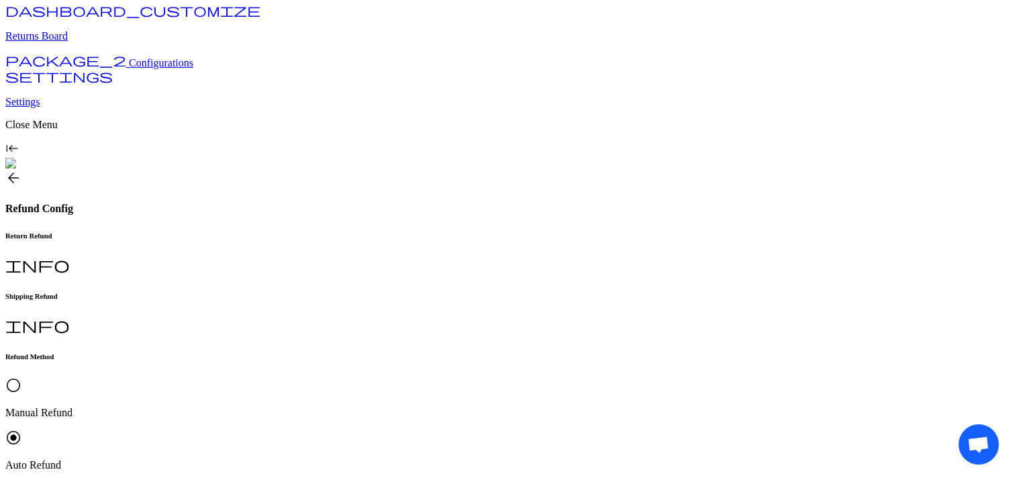
scroll to position [0, 0]
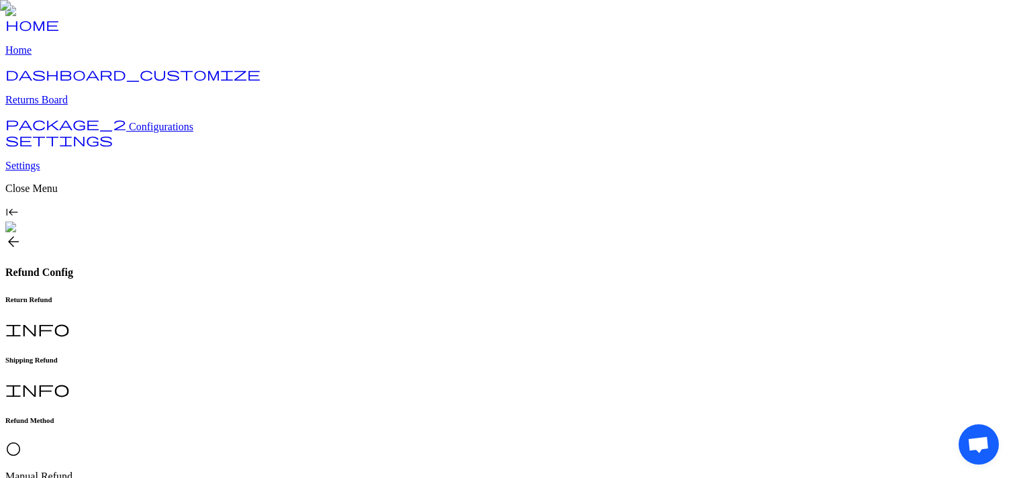
click at [332, 356] on h6 "Shipping Refund" at bounding box center [507, 360] width 1004 height 8
click at [21, 233] on span "arrow_back" at bounding box center [13, 241] width 16 height 16
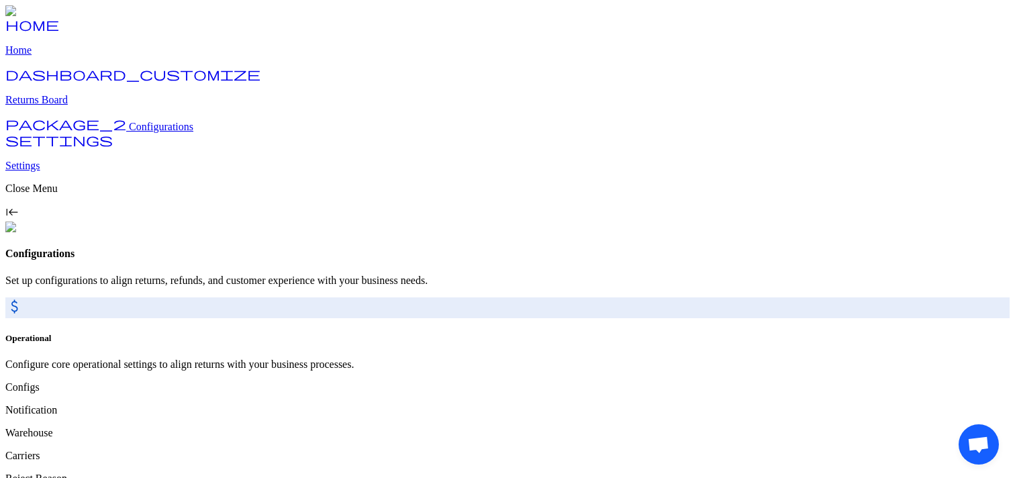
scroll to position [3, 0]
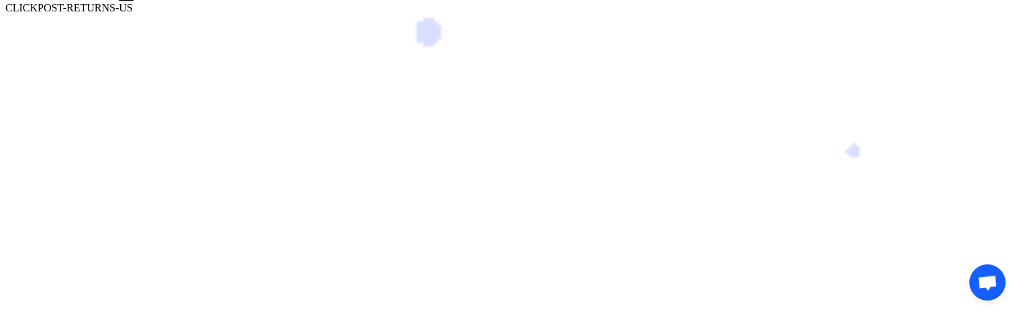
scroll to position [56, 0]
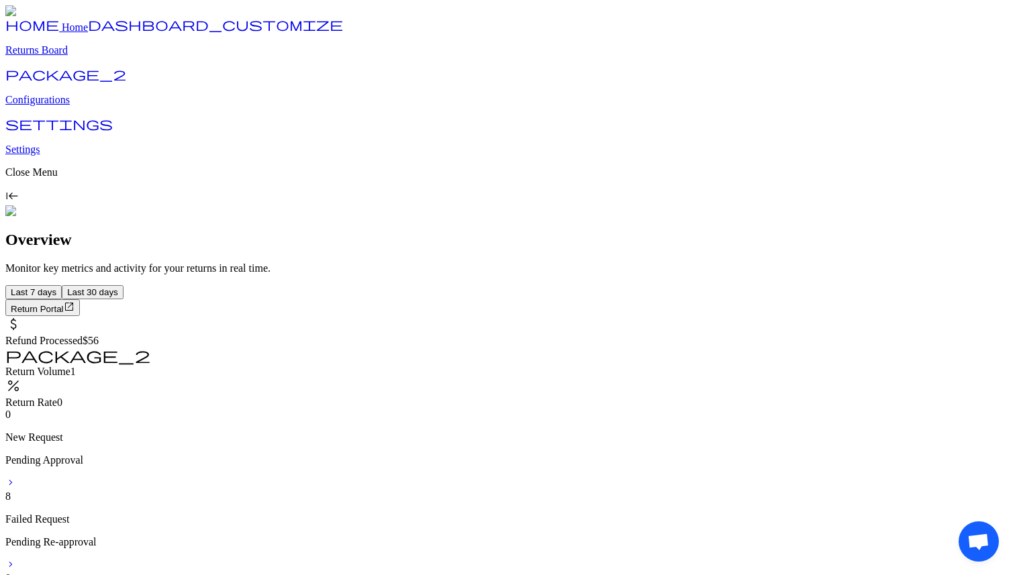
click at [72, 106] on p "Configurations" at bounding box center [507, 100] width 1004 height 12
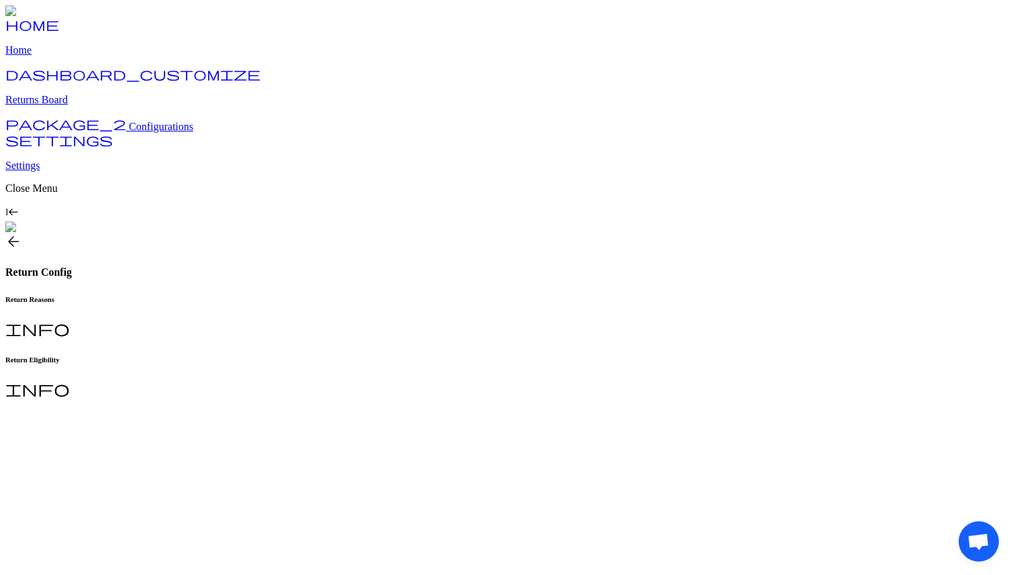
click at [346, 399] on div at bounding box center [507, 399] width 1004 height 0
click at [354, 356] on h6 "Return Eligibility" at bounding box center [507, 360] width 1004 height 8
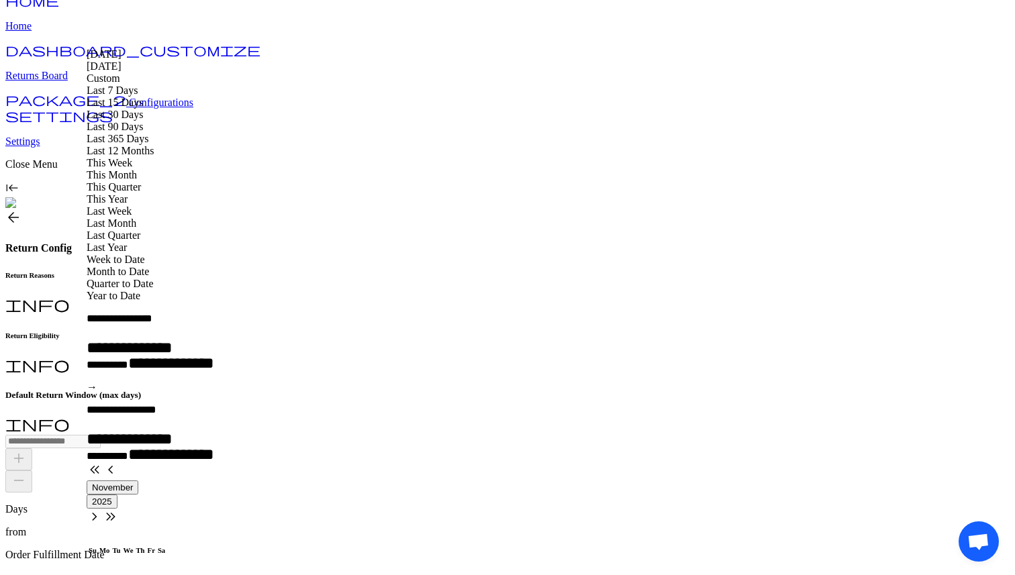
type input "**********"
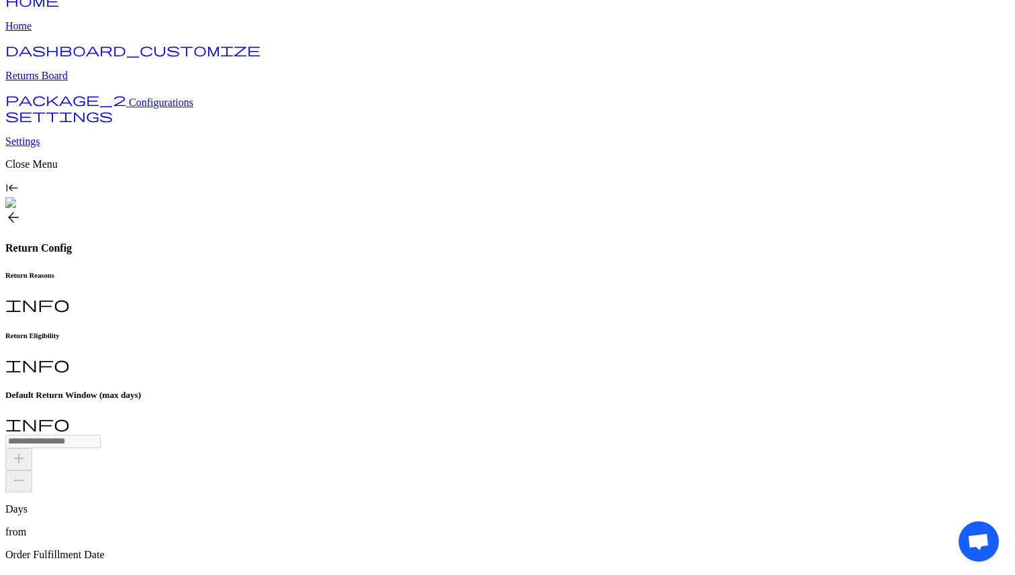
scroll to position [0, 0]
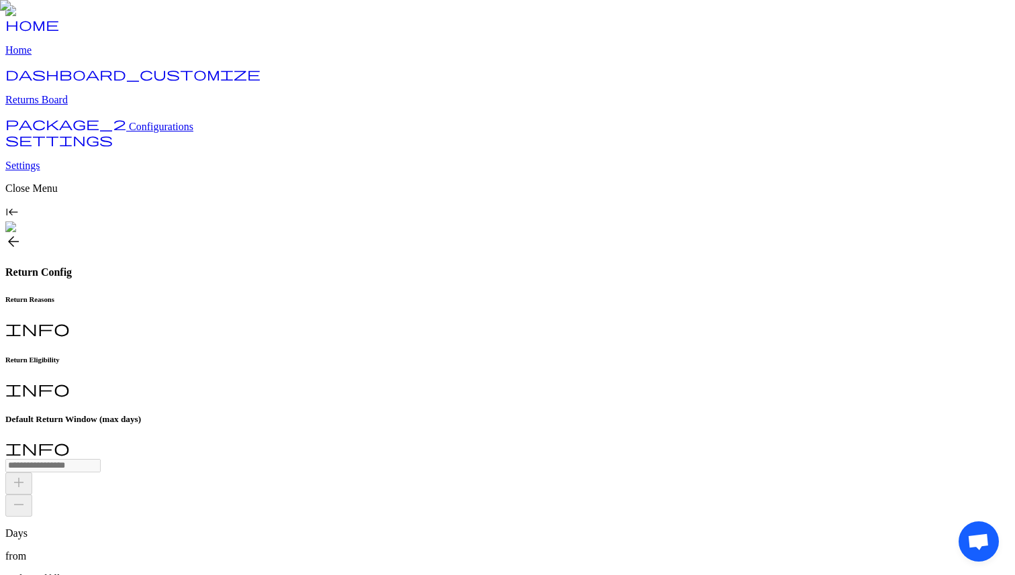
click at [21, 233] on span "arrow_back" at bounding box center [13, 241] width 16 height 16
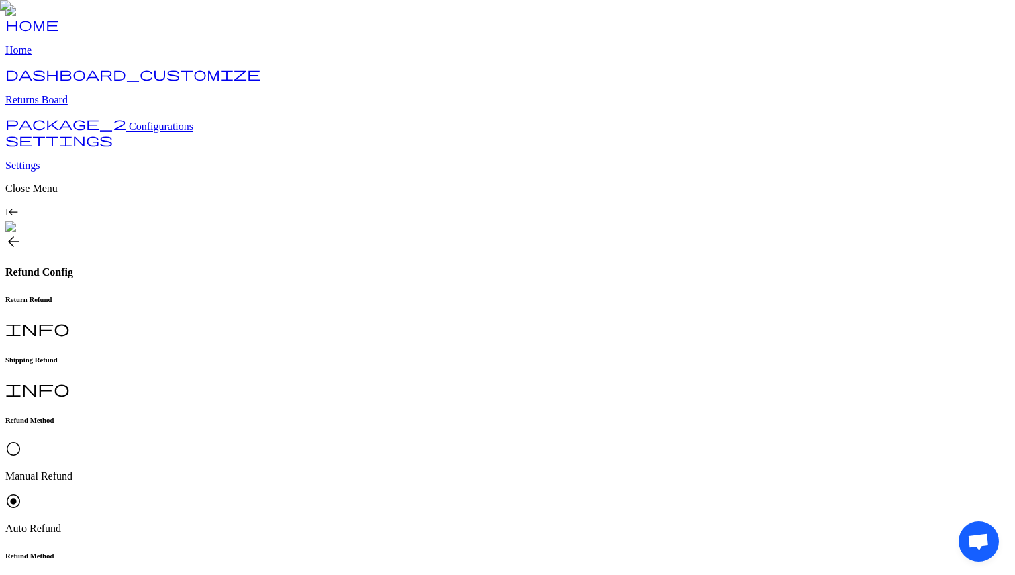
click at [21, 233] on span "arrow_back" at bounding box center [13, 241] width 16 height 16
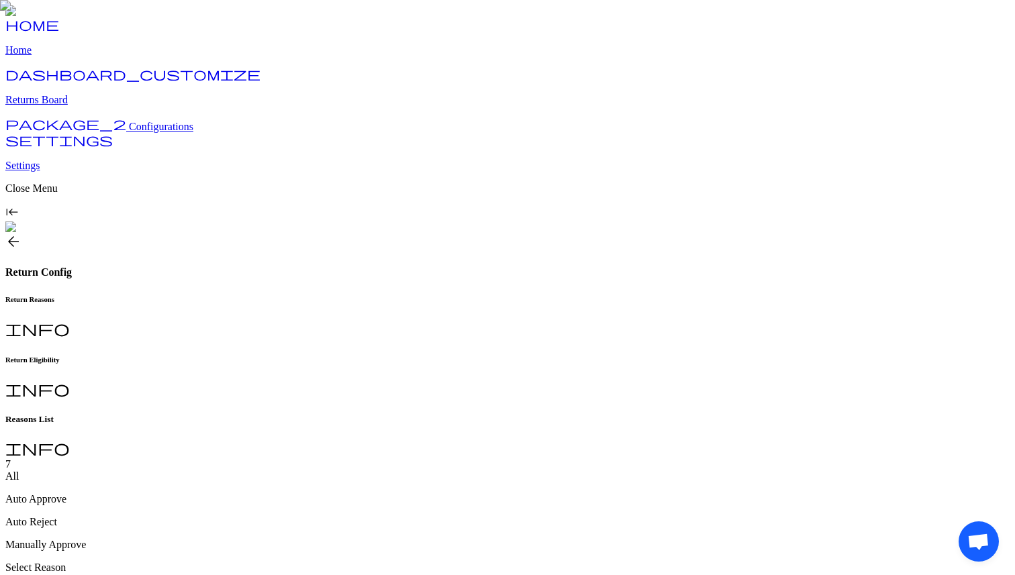
scroll to position [33, 0]
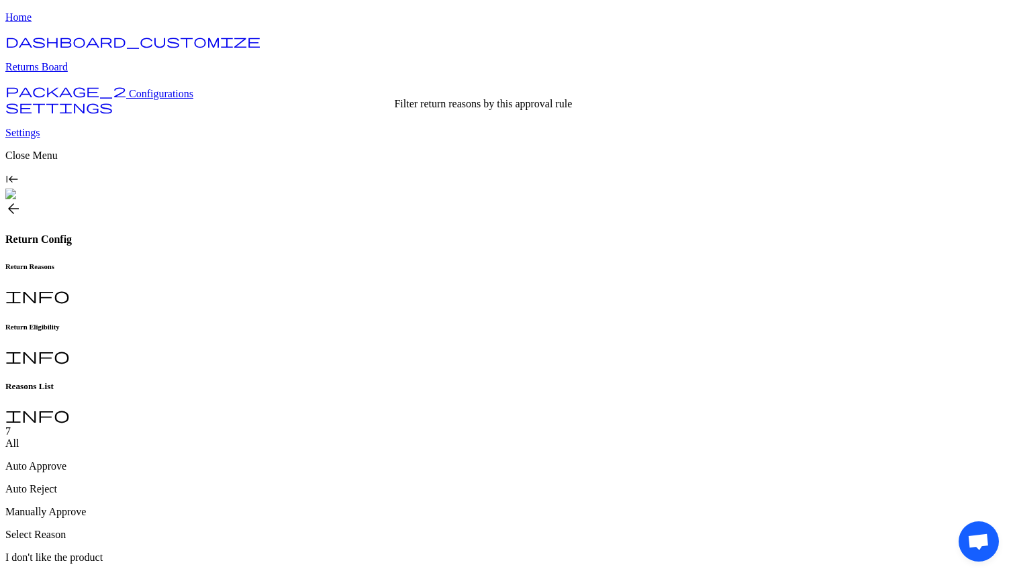
click at [437, 506] on p "Manually Approve" at bounding box center [507, 512] width 1004 height 12
click at [366, 494] on p "Auto Reject" at bounding box center [507, 500] width 1004 height 12
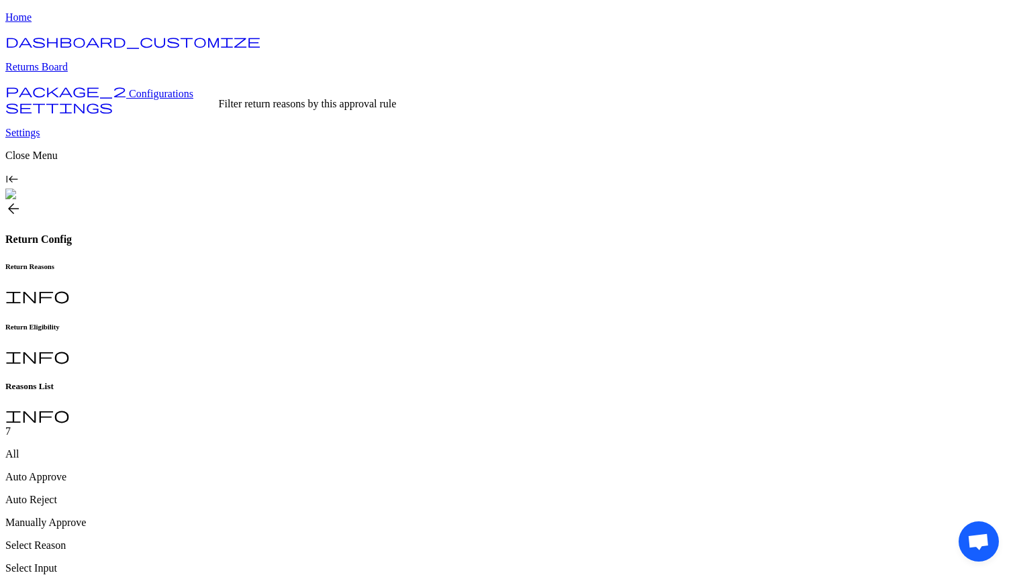
click at [309, 471] on p "Auto Approve" at bounding box center [507, 477] width 1004 height 12
click at [219, 448] on p "All" at bounding box center [507, 454] width 1004 height 12
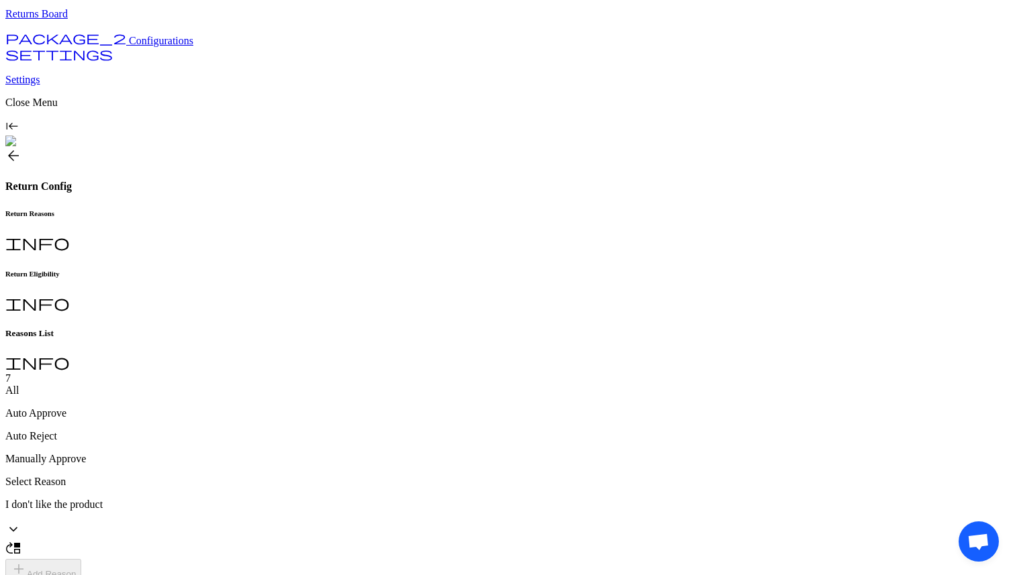
click at [241, 391] on span "check_box_outline_blank" at bounding box center [235, 383] width 16 height 16
click at [280, 410] on p "Home page" at bounding box center [330, 412] width 218 height 12
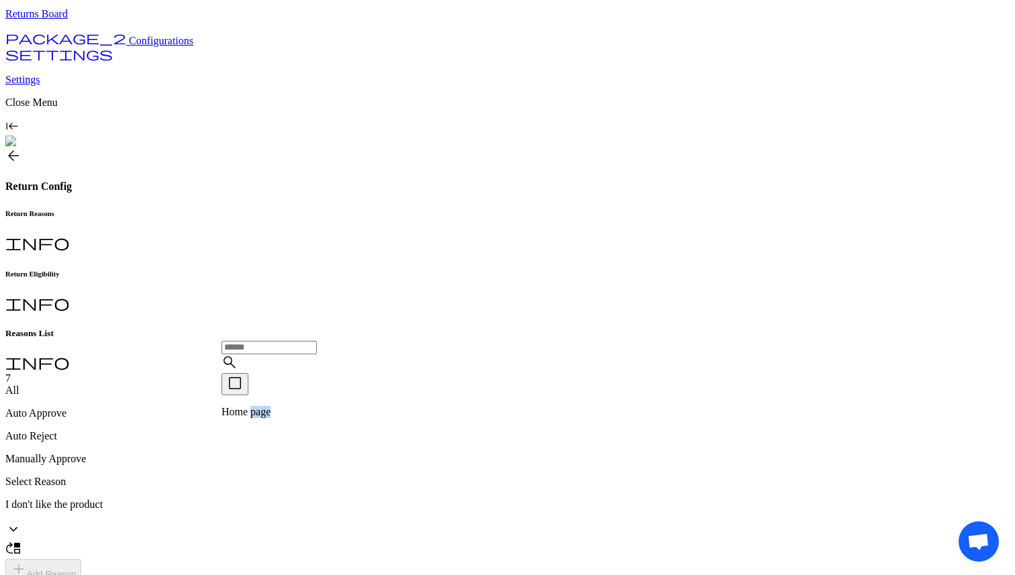
click at [280, 410] on p "Home page" at bounding box center [330, 412] width 218 height 12
click at [299, 418] on div "check_box_outline_blank Home page" at bounding box center [330, 395] width 218 height 45
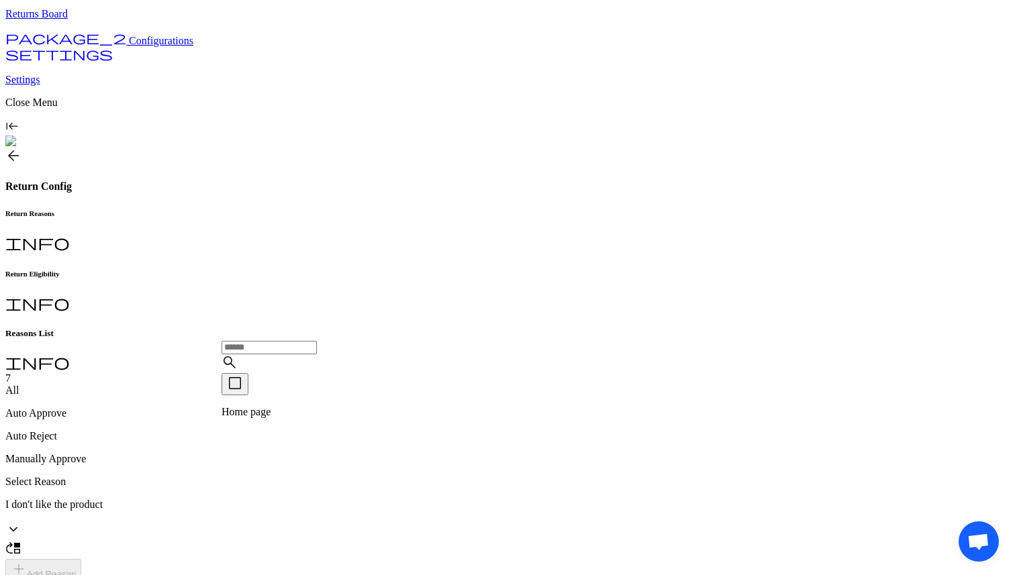
click at [299, 418] on div "check_box_outline_blank Home page" at bounding box center [330, 395] width 218 height 45
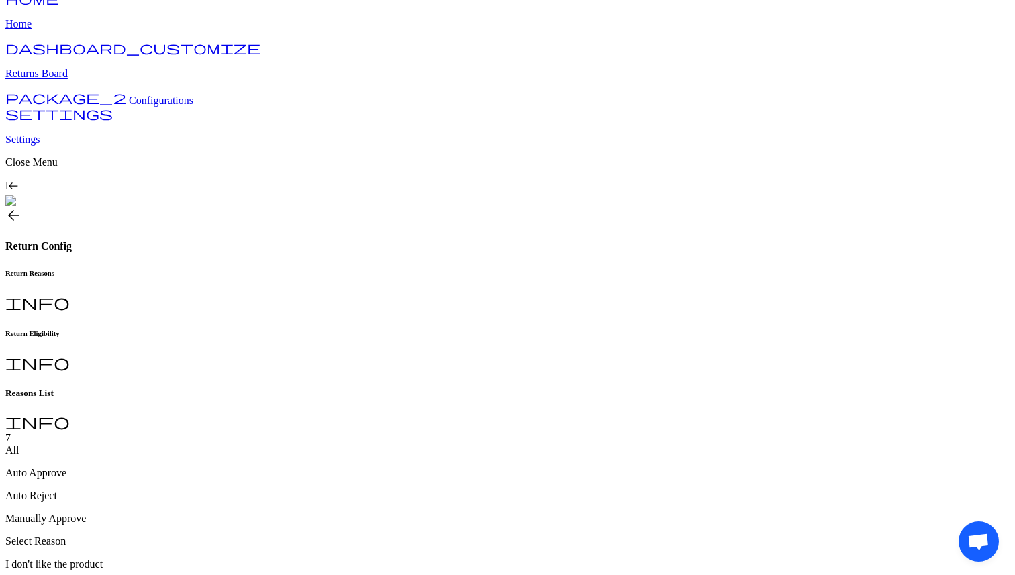
scroll to position [34, 0]
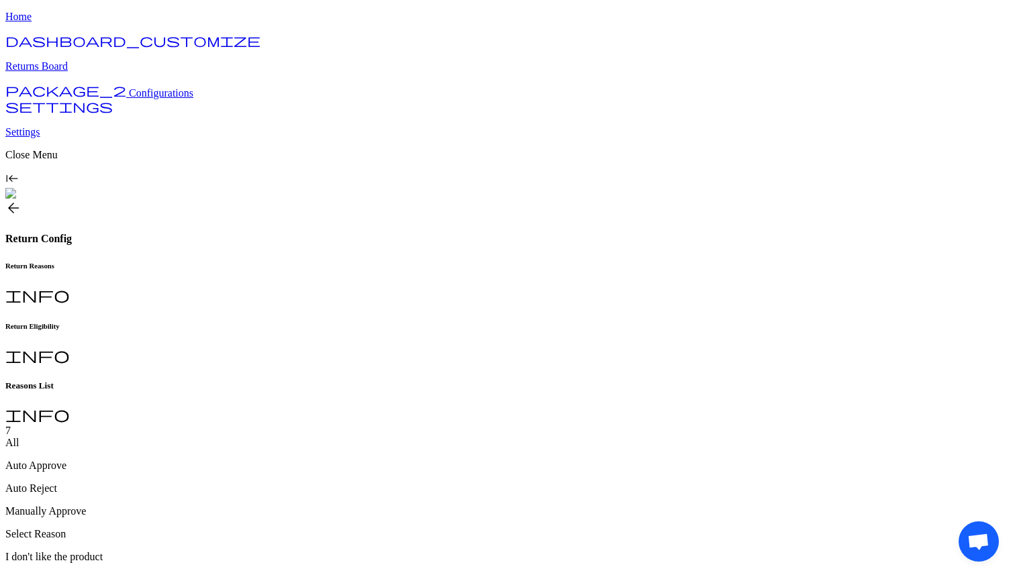
click at [272, 407] on input "text" at bounding box center [268, 399] width 95 height 13
click at [248, 466] on div "check_box_outline_blank Home page" at bounding box center [330, 447] width 218 height 45
click at [242, 444] on span "check_box_outline_blank" at bounding box center [235, 435] width 16 height 16
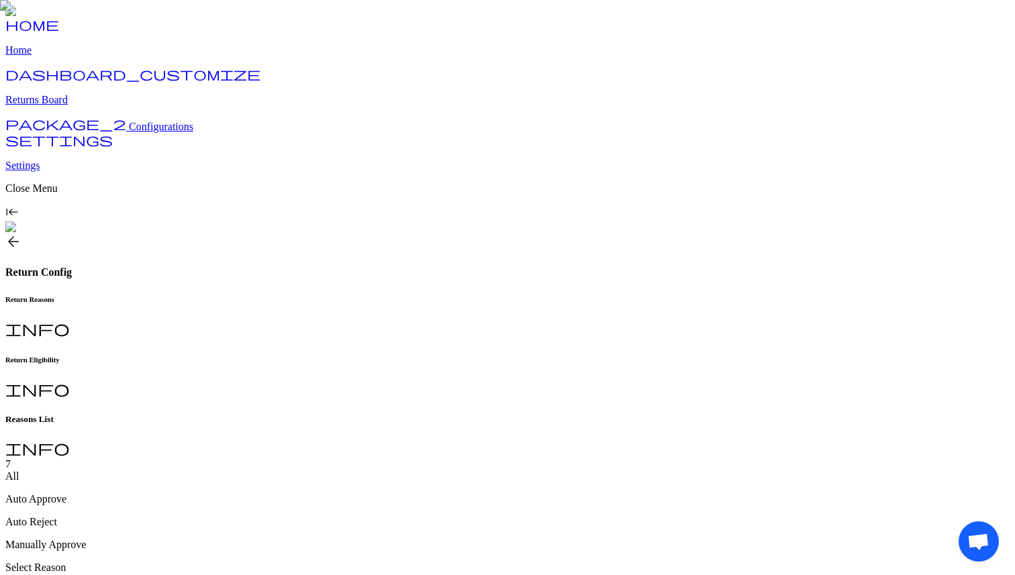
click at [353, 356] on div "Return Eligibility info" at bounding box center [507, 378] width 1004 height 44
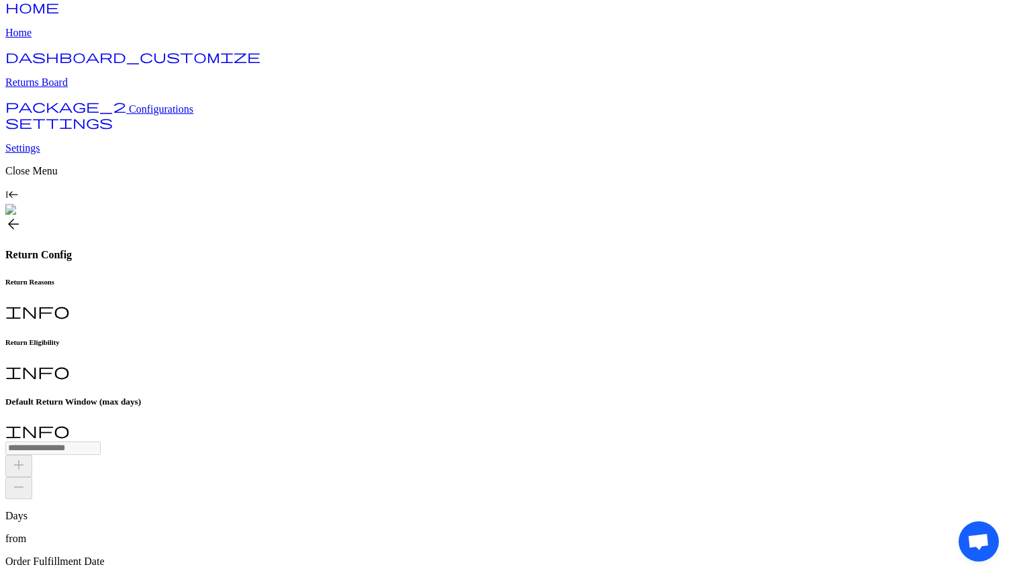
scroll to position [19, 0]
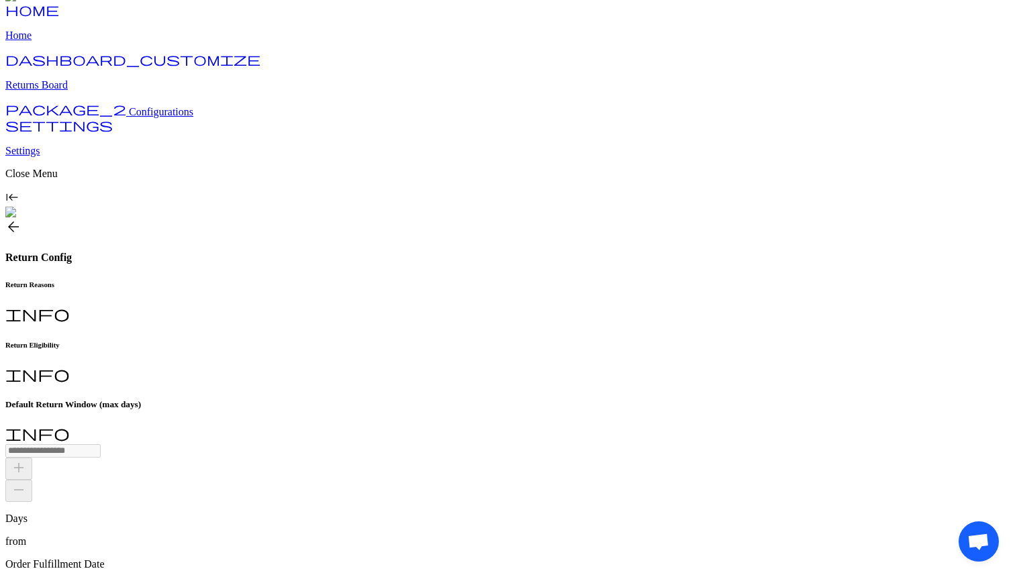
scroll to position [24, 0]
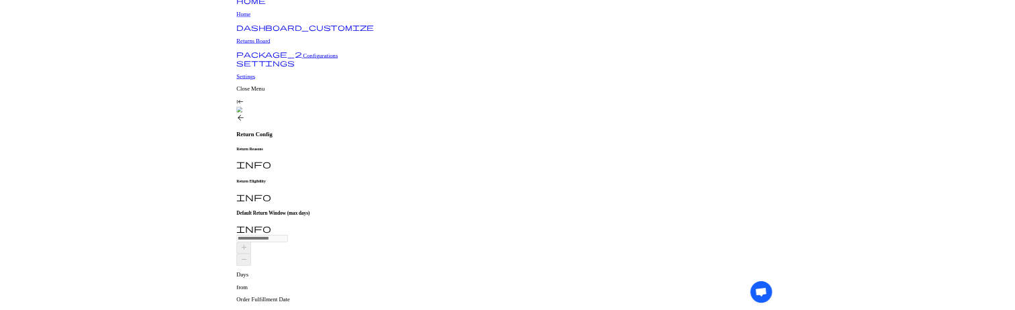
scroll to position [0, 0]
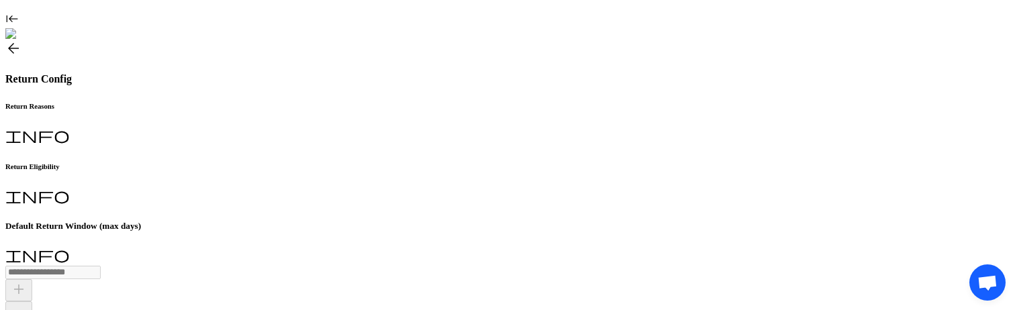
scroll to position [248, 0]
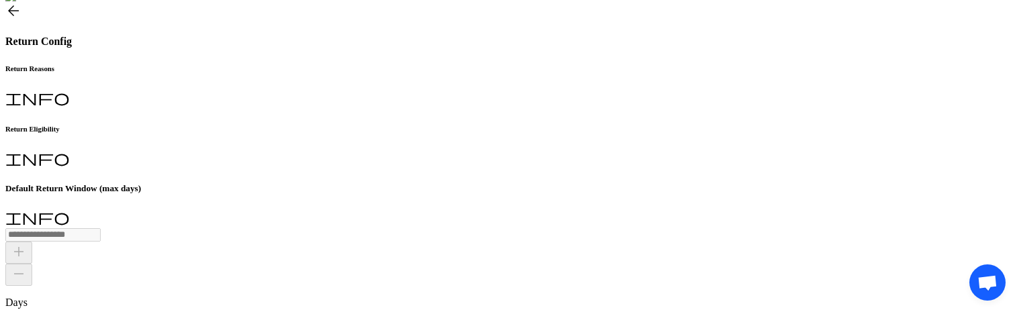
scroll to position [231, 0]
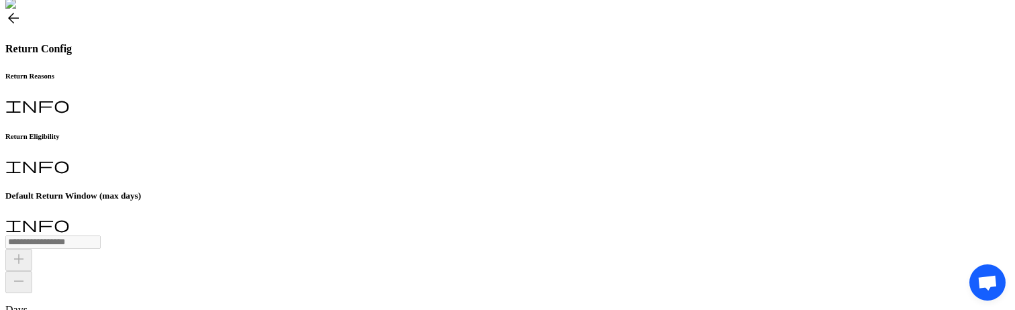
scroll to position [233, 0]
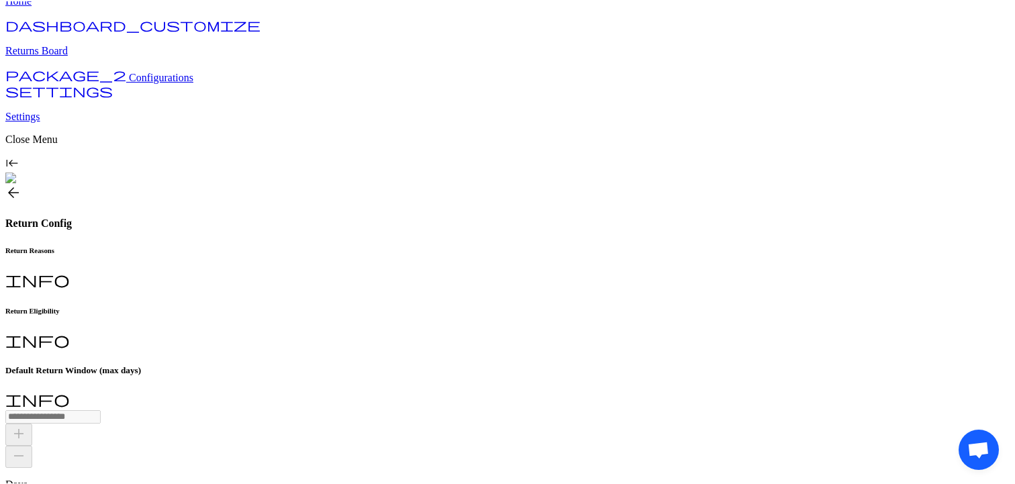
scroll to position [106, 0]
